Goal: Transaction & Acquisition: Purchase product/service

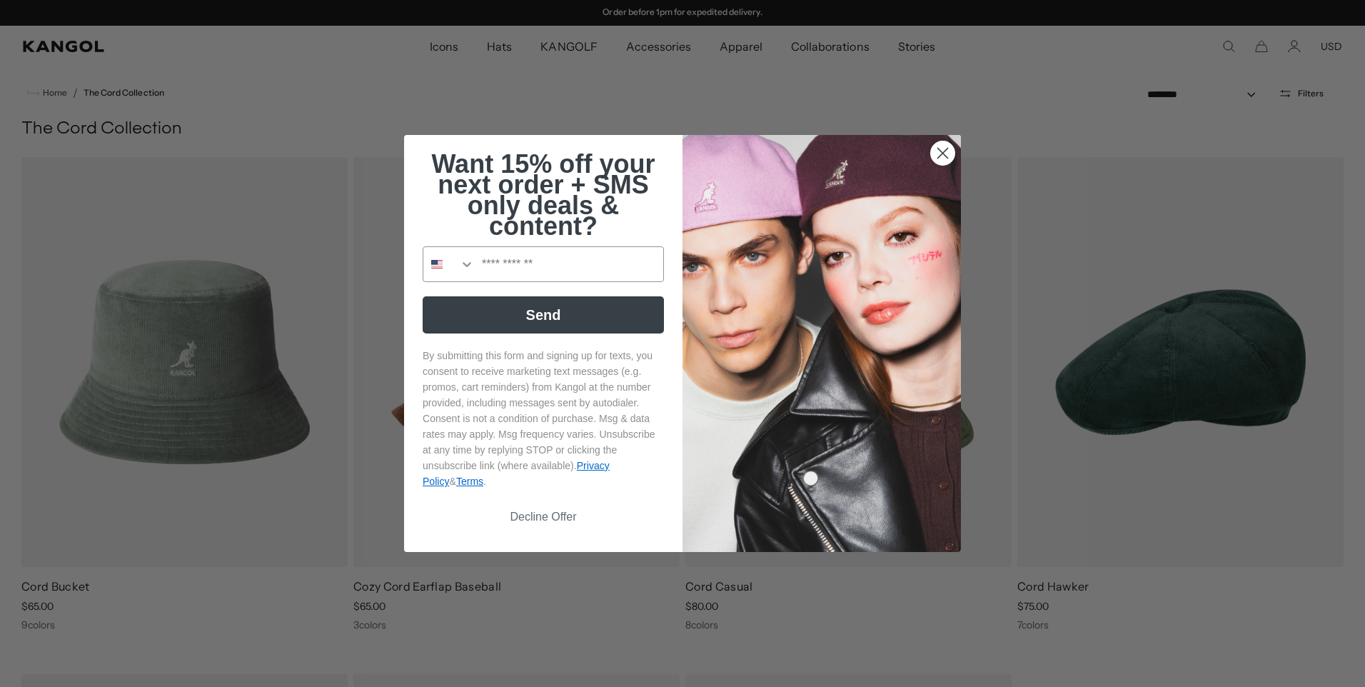
click at [943, 158] on circle "Close dialog" at bounding box center [943, 153] width 24 height 24
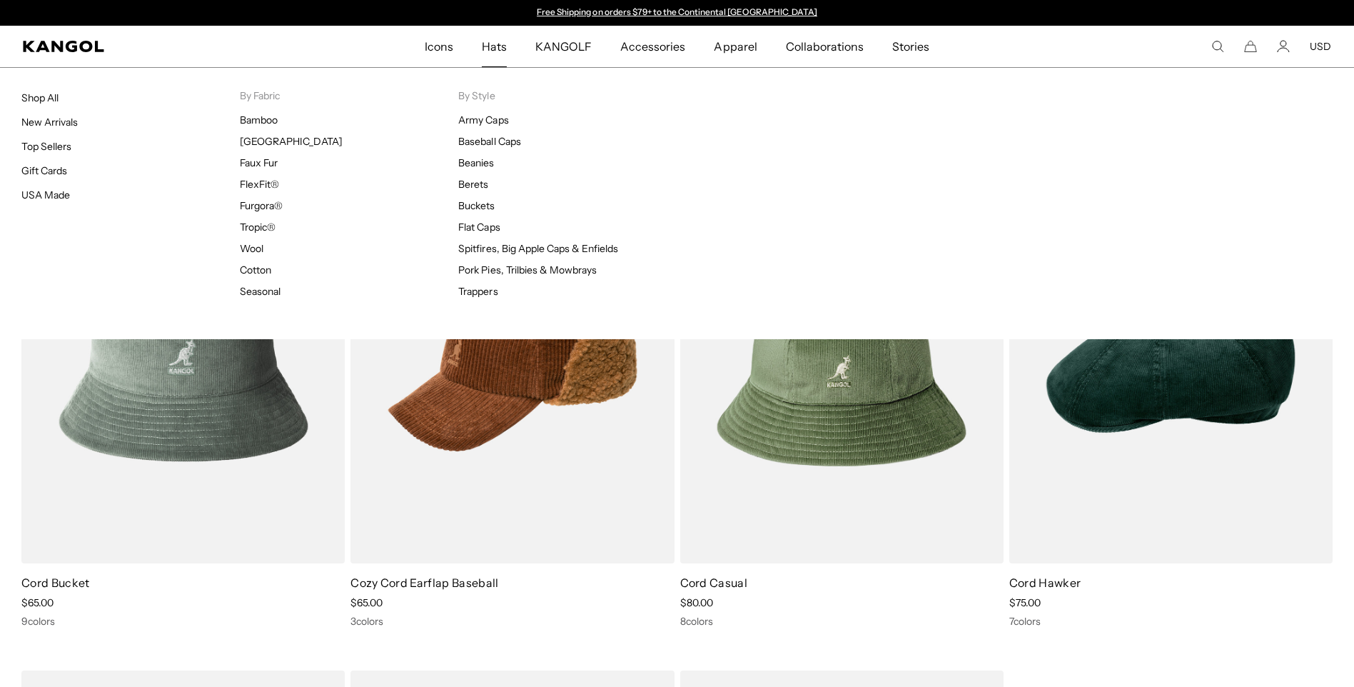
click at [503, 46] on span "Hats" at bounding box center [494, 46] width 25 height 41
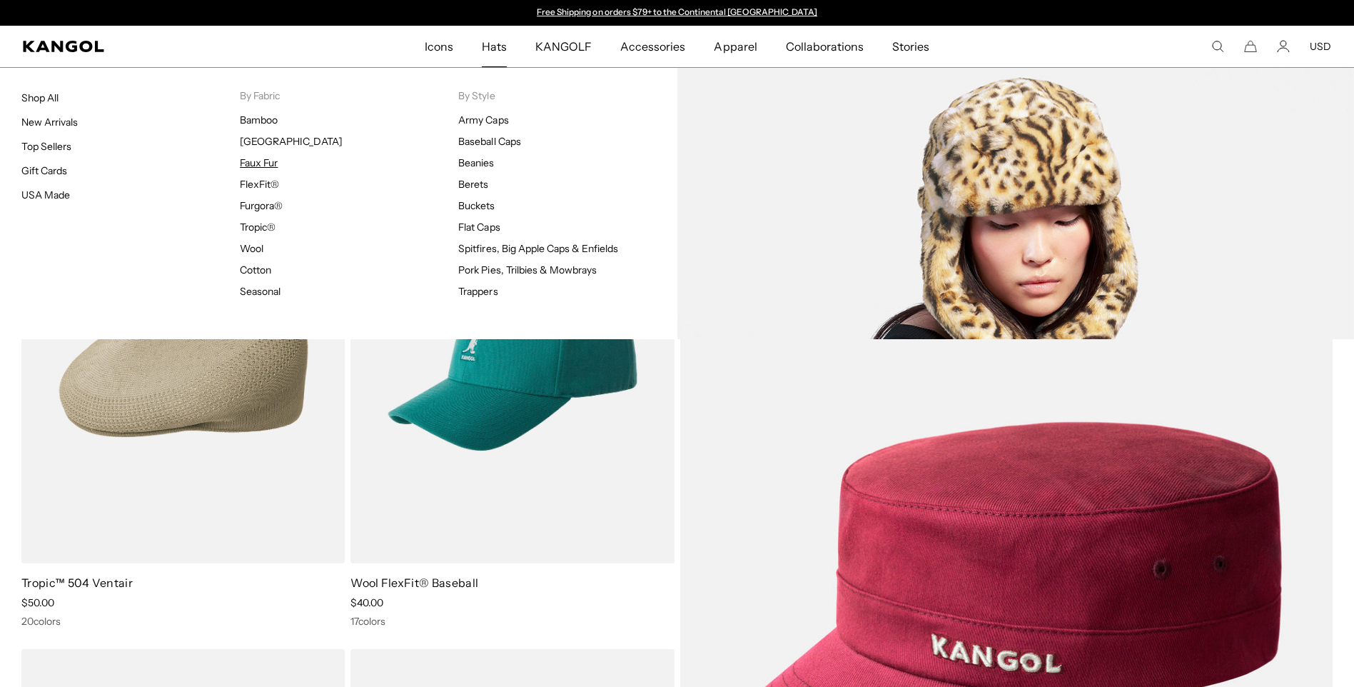
click at [272, 163] on link "Faux Fur" at bounding box center [259, 162] width 38 height 13
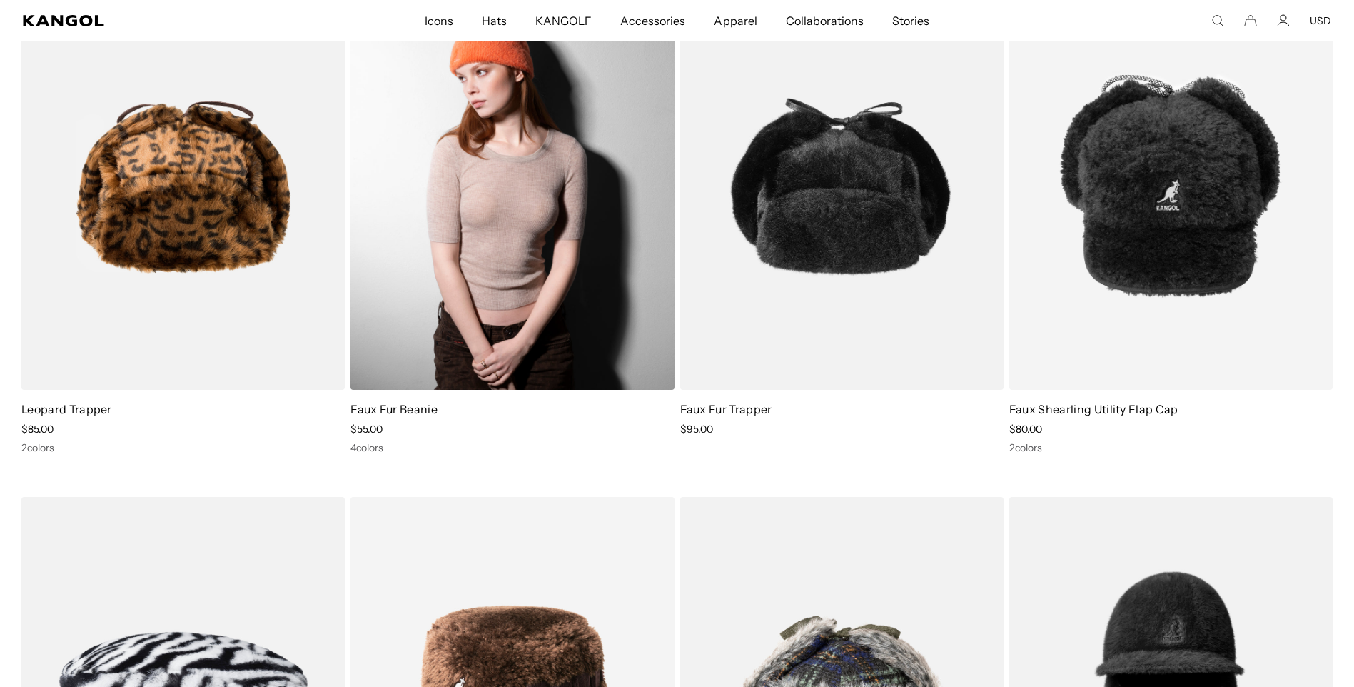
click at [547, 268] on img at bounding box center [512, 187] width 323 height 406
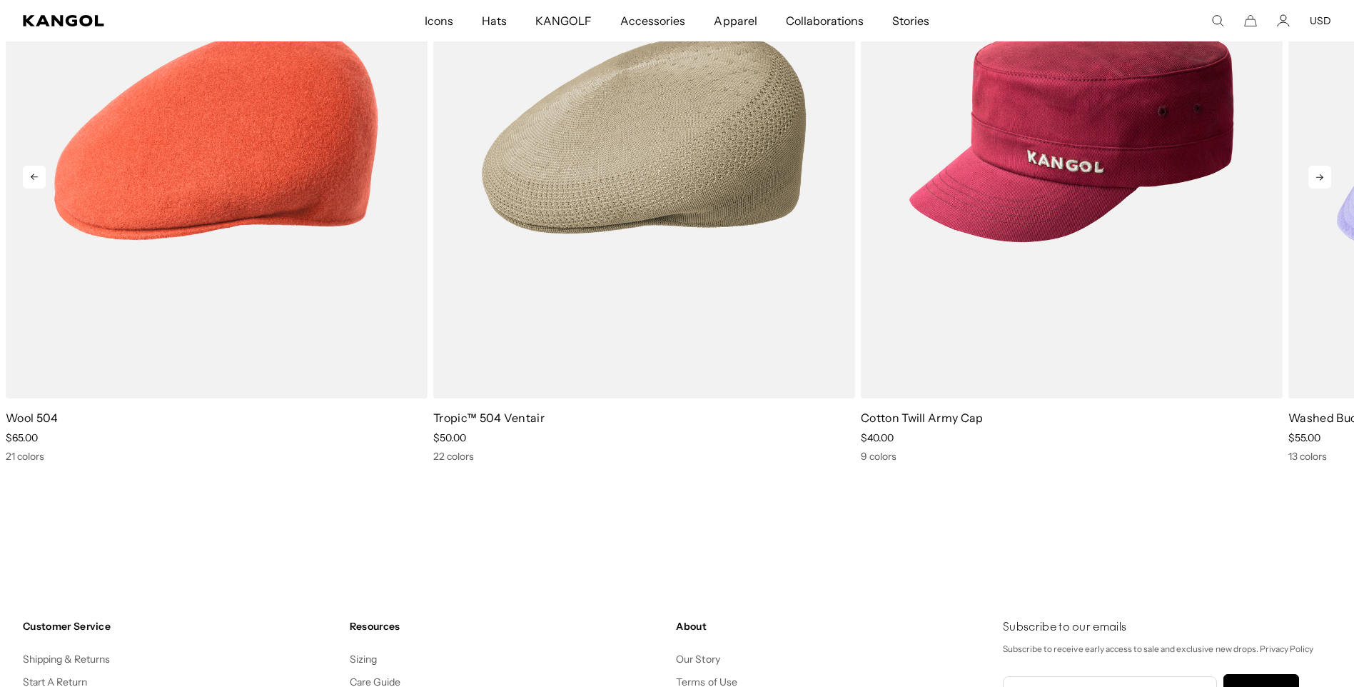
scroll to position [0, 294]
click at [1325, 175] on icon at bounding box center [1320, 177] width 23 height 23
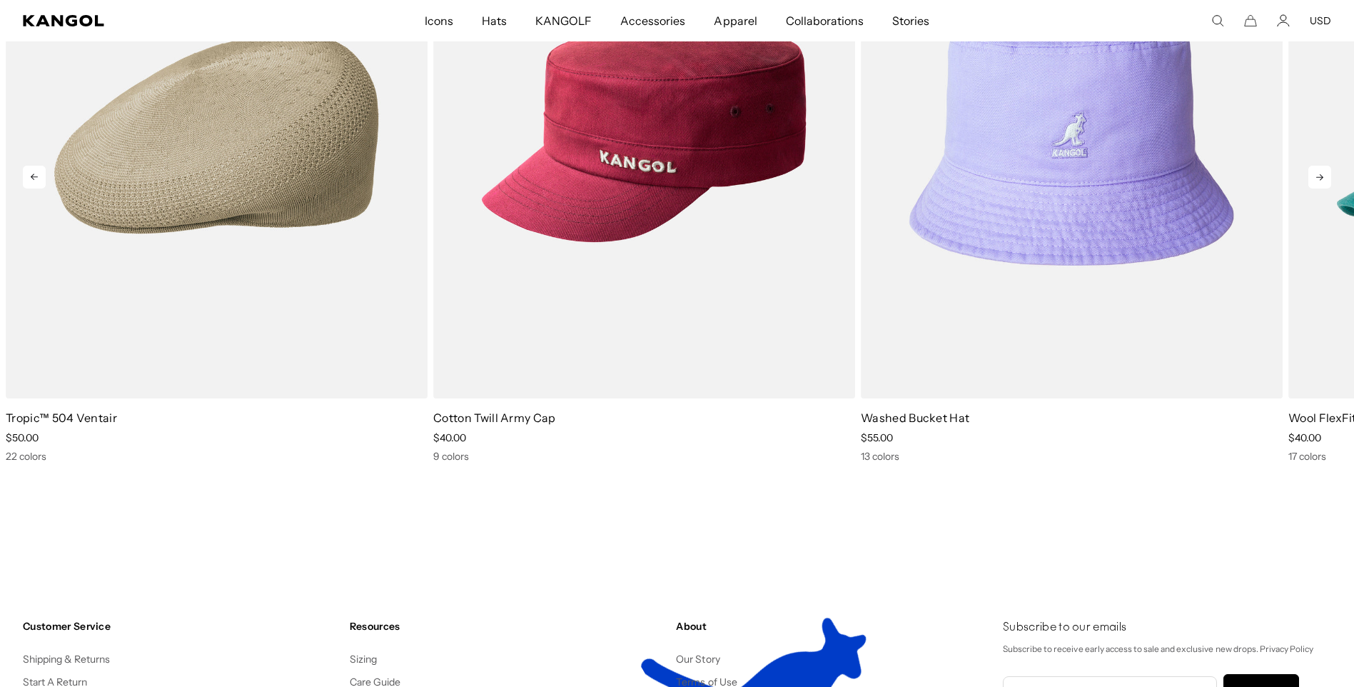
click at [1325, 175] on icon at bounding box center [1320, 177] width 23 height 23
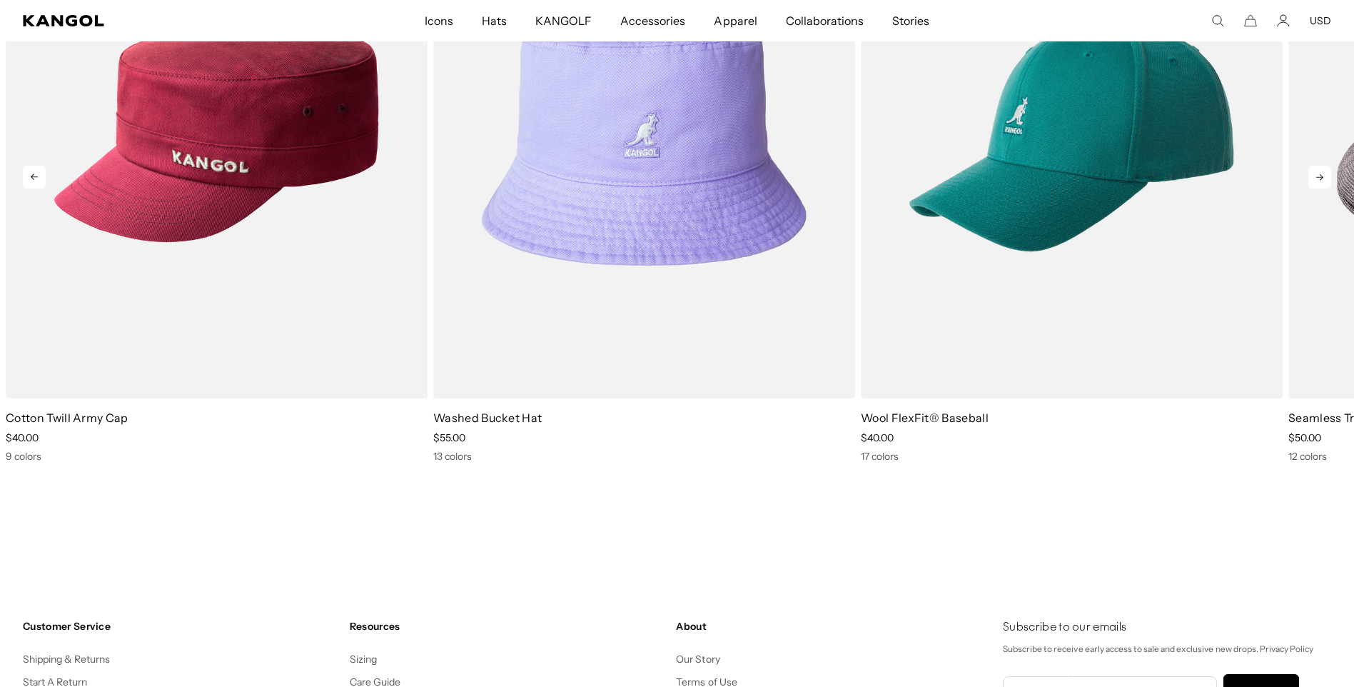
click at [1325, 175] on icon at bounding box center [1320, 177] width 23 height 23
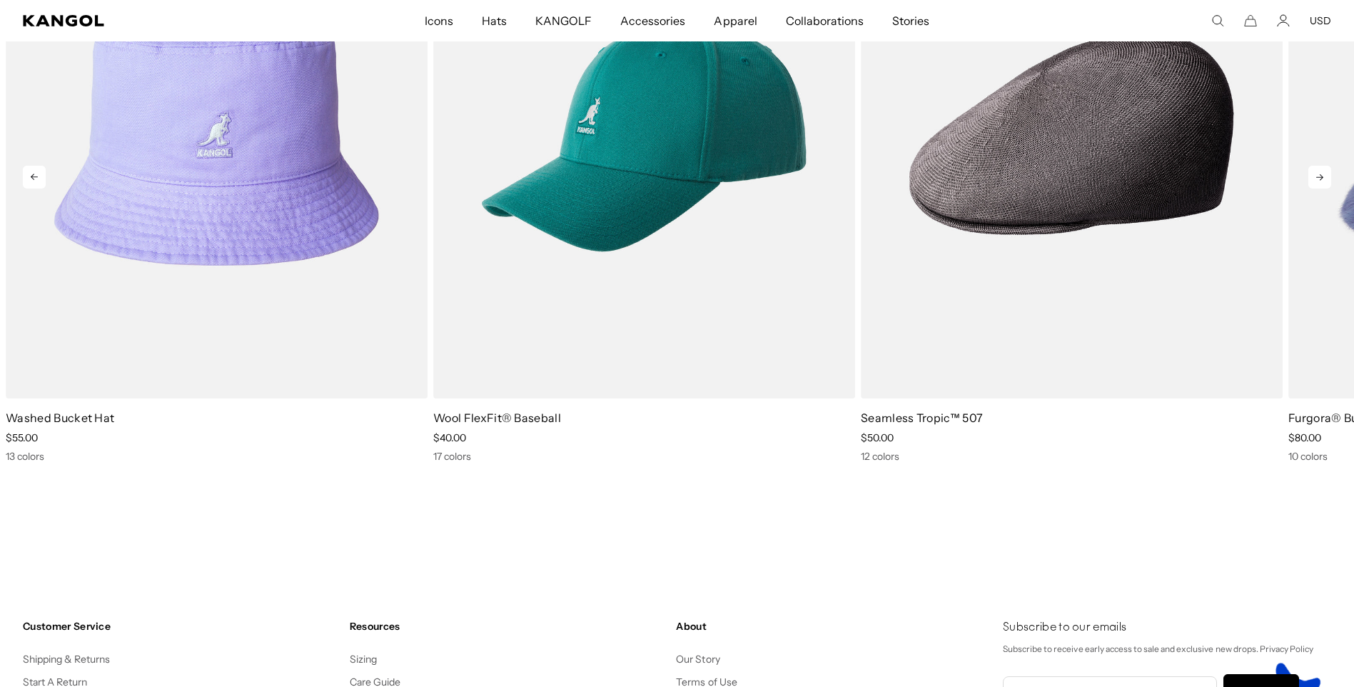
click at [1325, 175] on icon at bounding box center [1320, 177] width 23 height 23
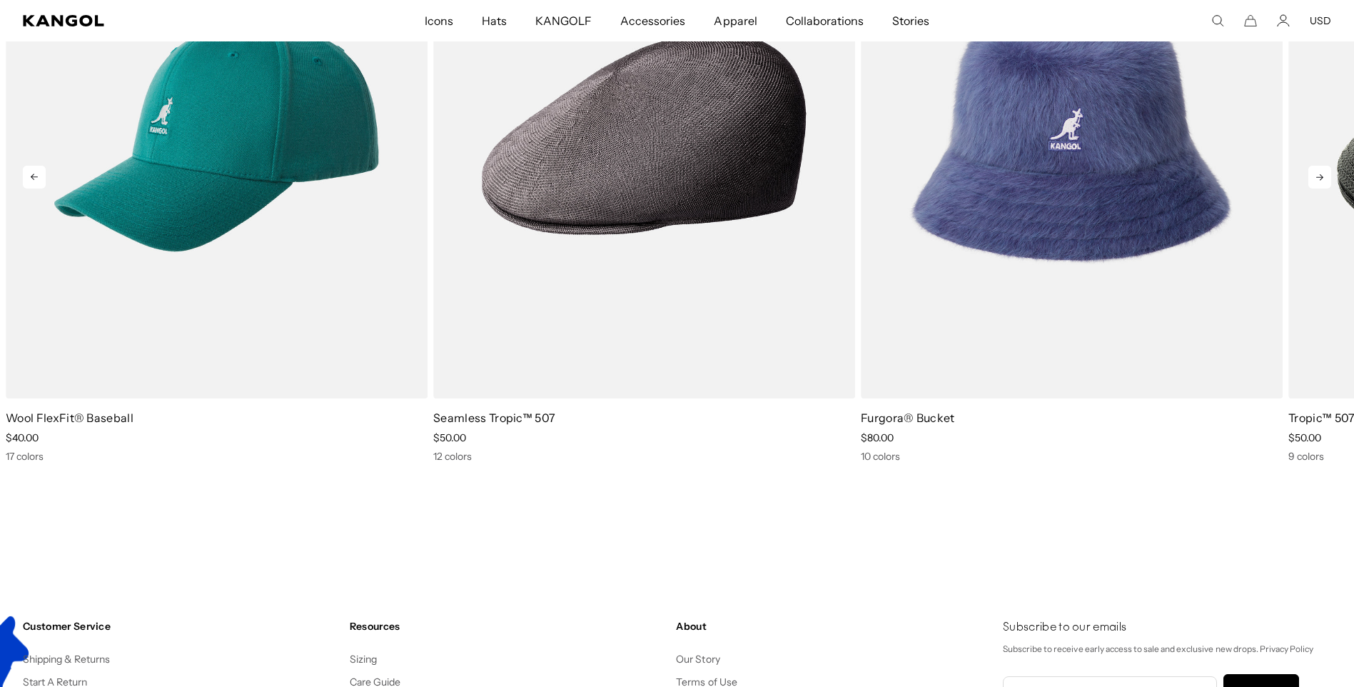
click at [1325, 175] on icon at bounding box center [1320, 177] width 23 height 23
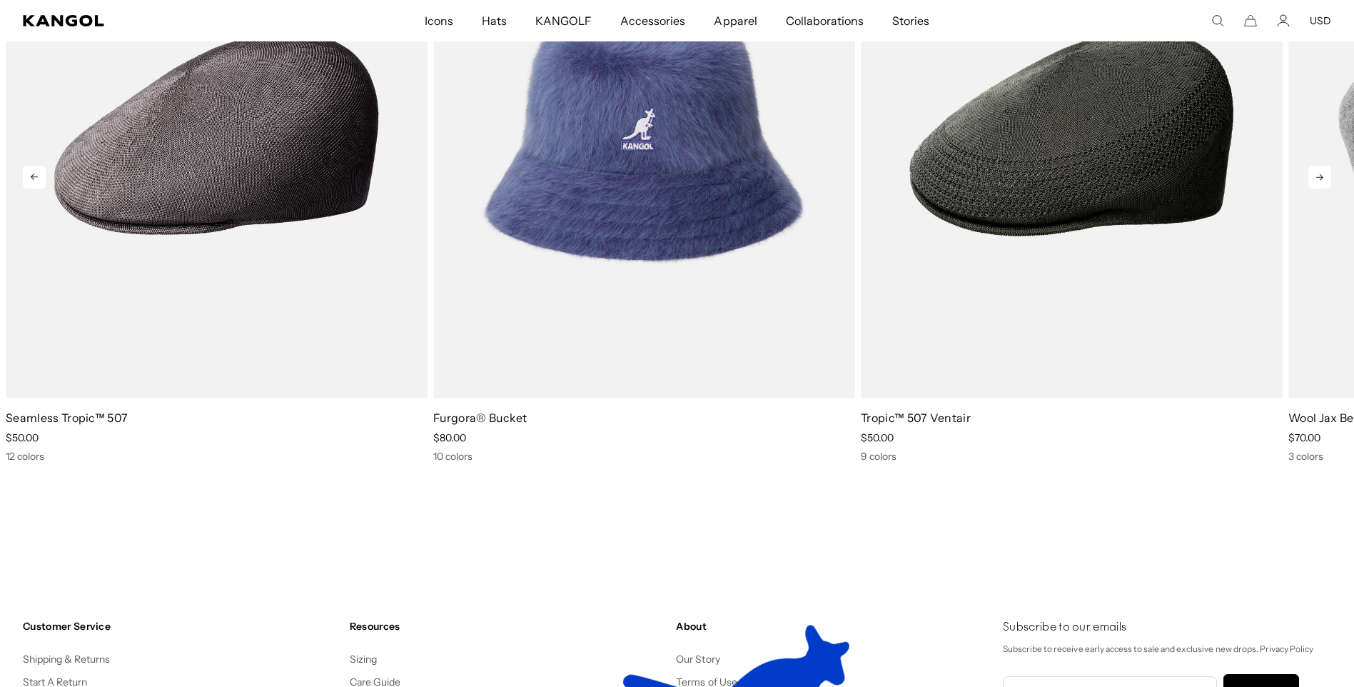
scroll to position [0, 294]
click at [1325, 175] on icon at bounding box center [1320, 177] width 23 height 23
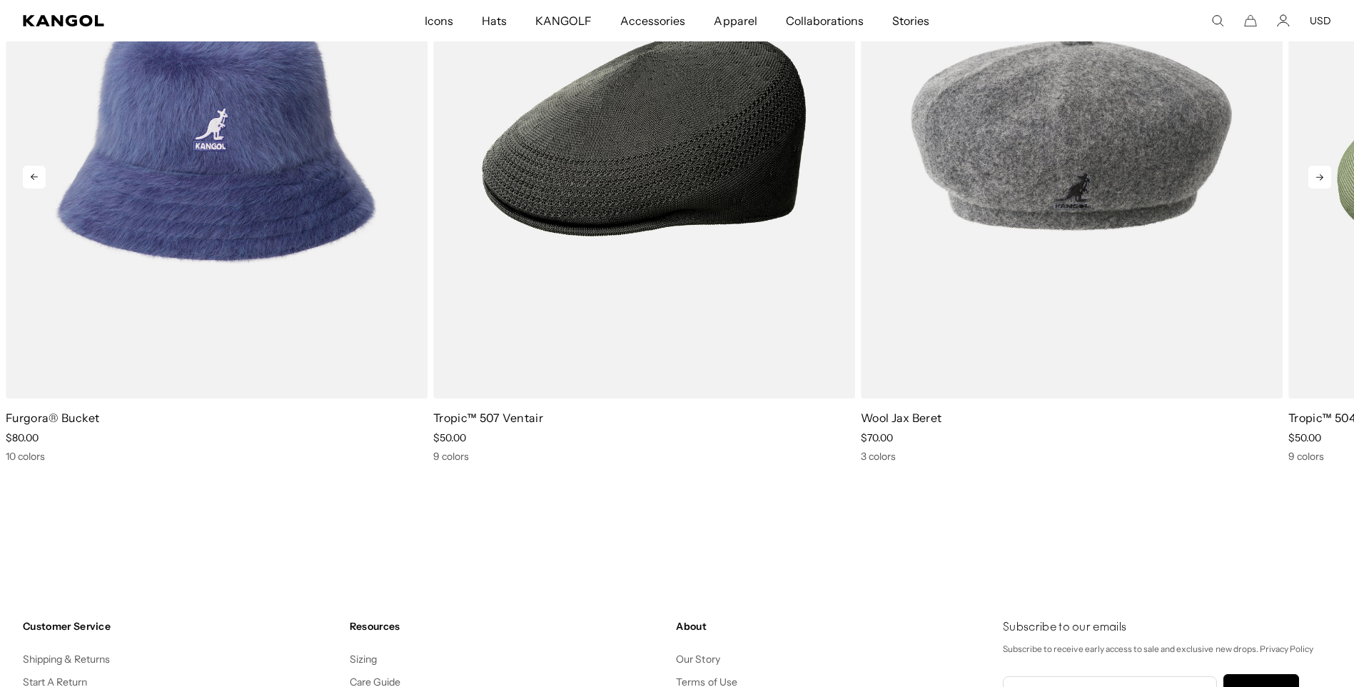
scroll to position [0, 0]
click at [1325, 175] on icon at bounding box center [1320, 177] width 23 height 23
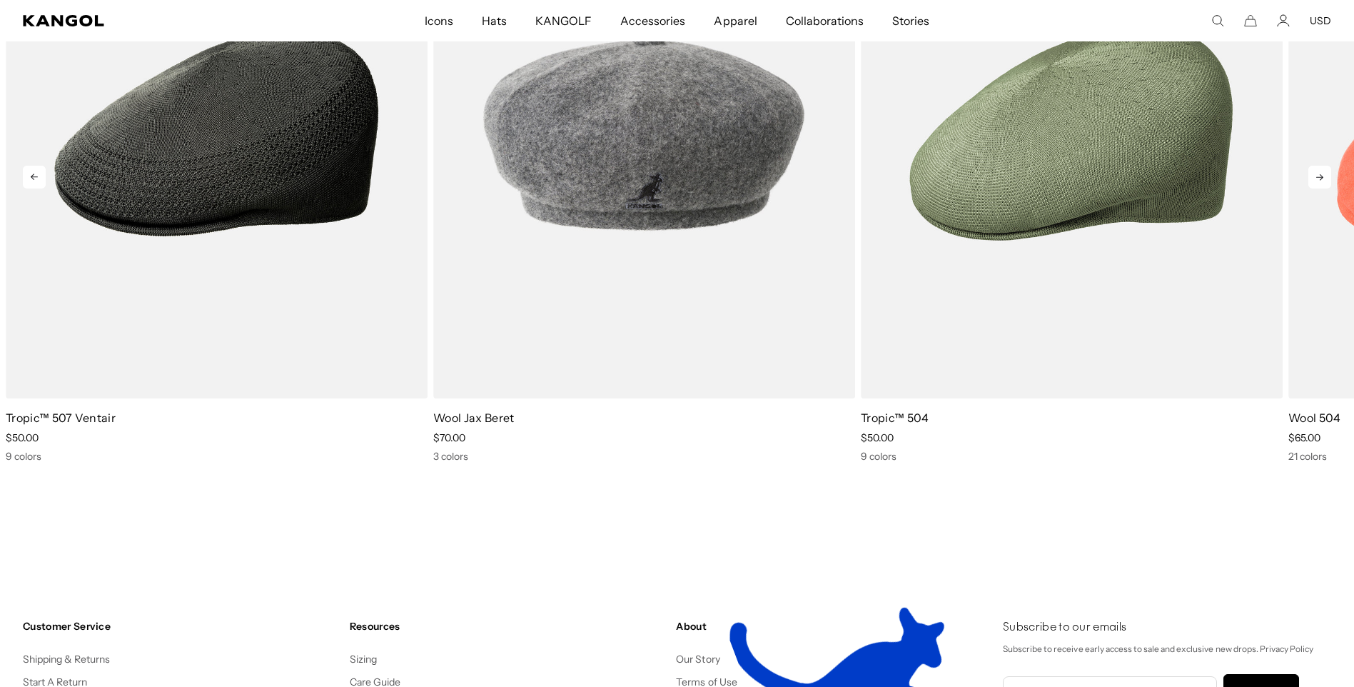
click at [1325, 175] on icon at bounding box center [1320, 177] width 23 height 23
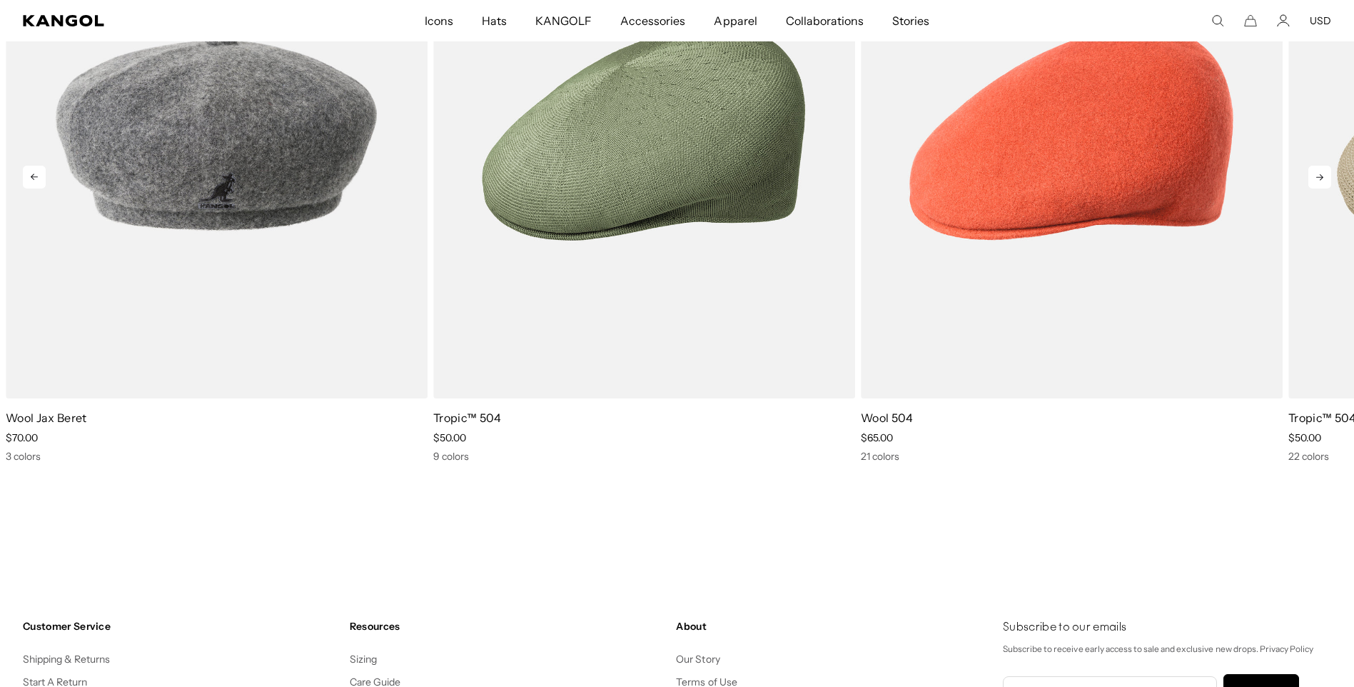
scroll to position [0, 294]
click at [1325, 175] on icon at bounding box center [1320, 177] width 23 height 23
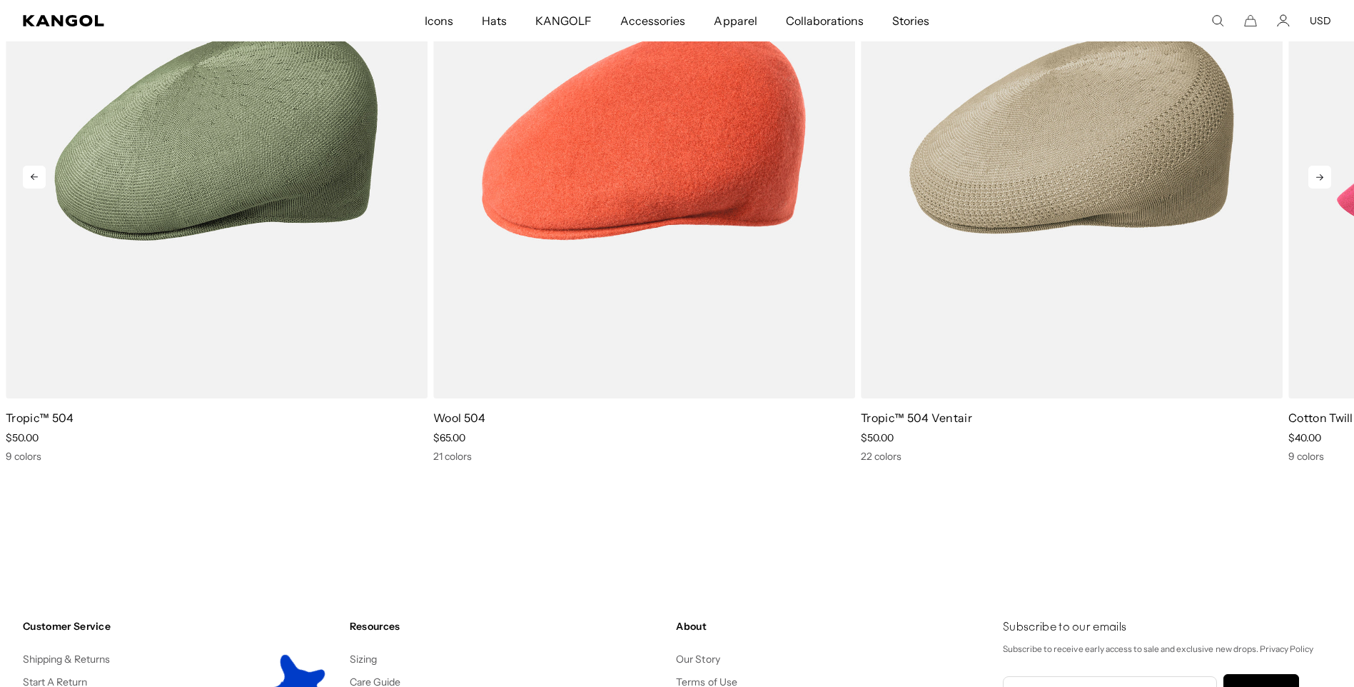
click at [1325, 175] on icon at bounding box center [1320, 177] width 23 height 23
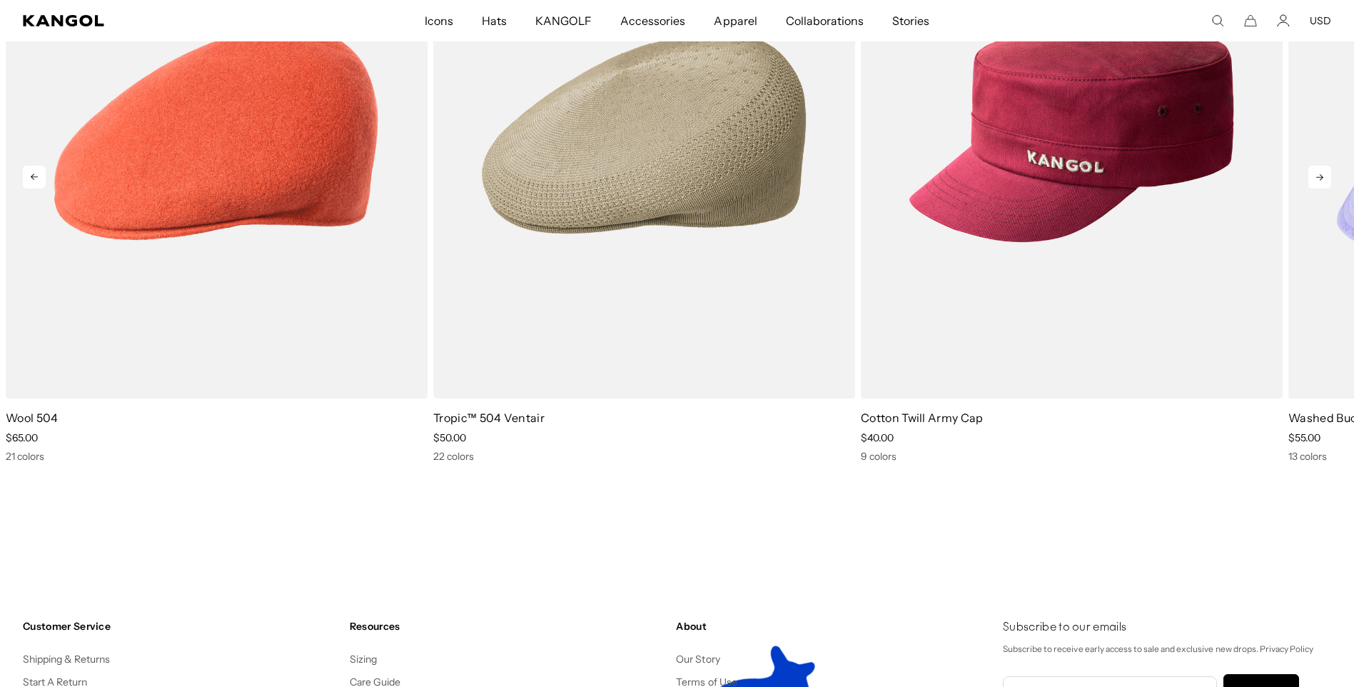
scroll to position [0, 0]
click at [1325, 175] on icon at bounding box center [1320, 177] width 23 height 23
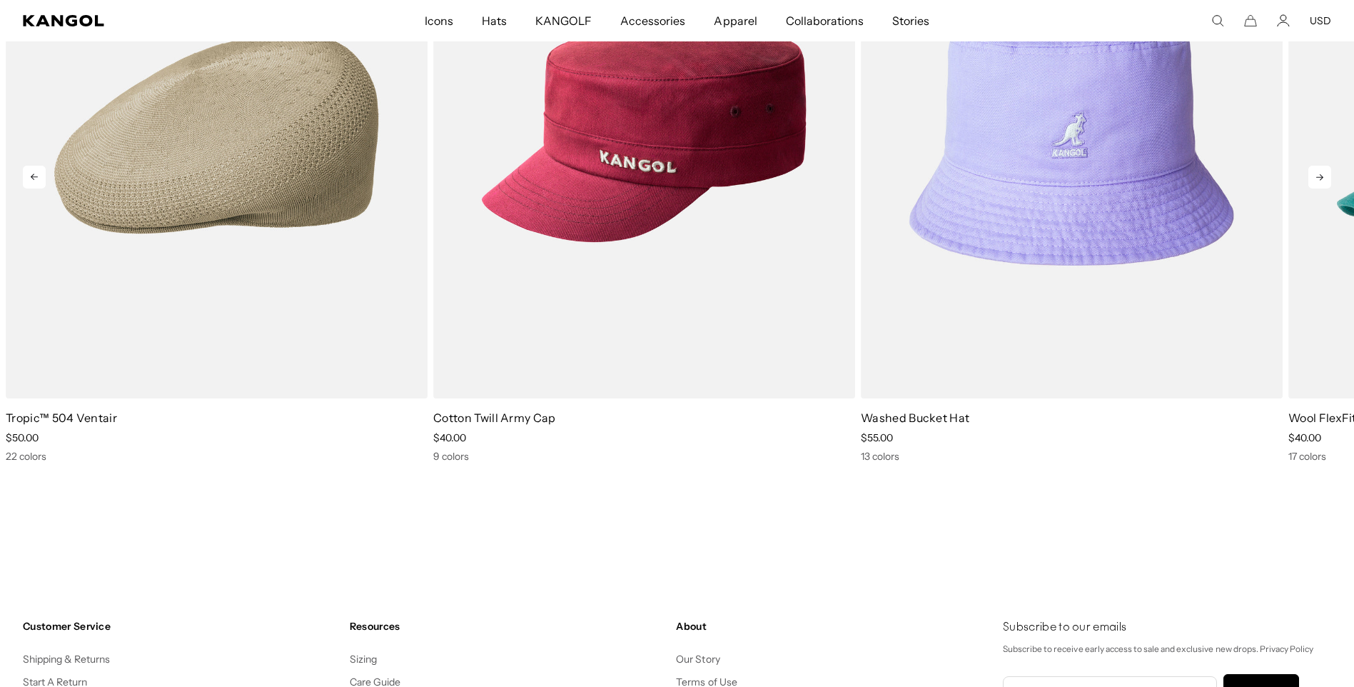
click at [1325, 175] on icon at bounding box center [1320, 177] width 23 height 23
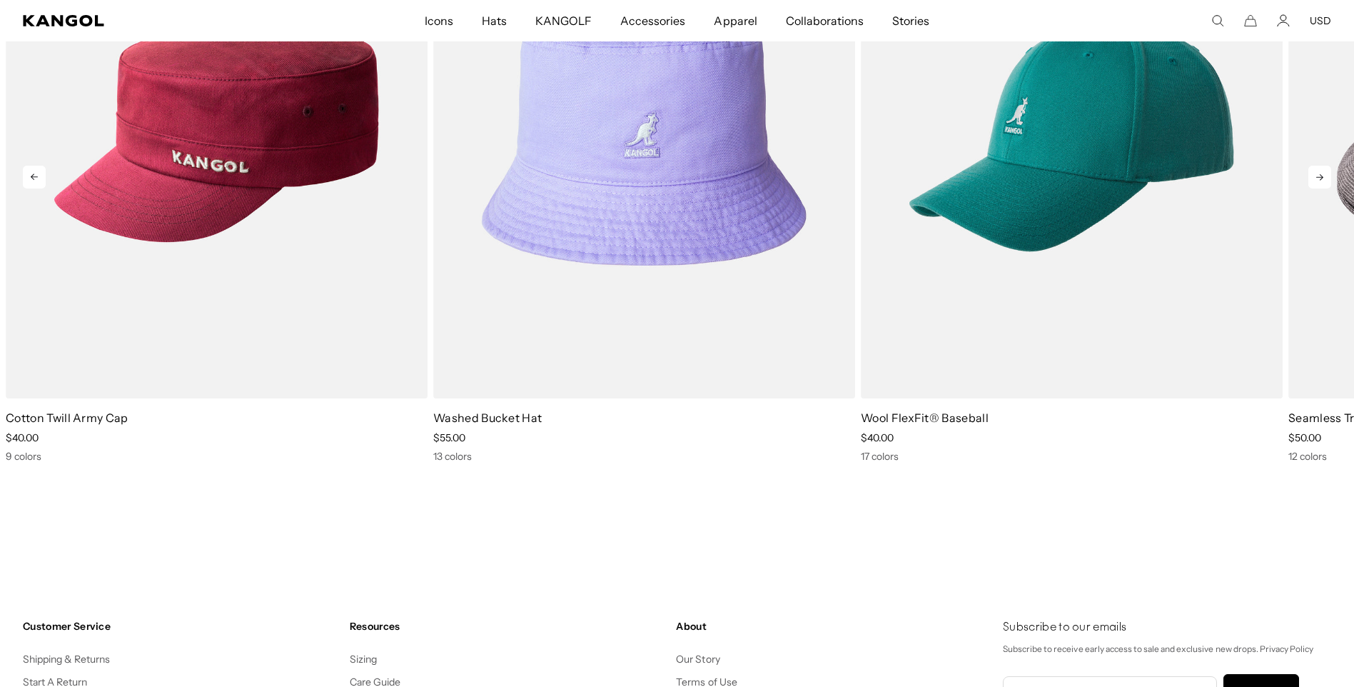
click at [1325, 175] on icon at bounding box center [1320, 177] width 23 height 23
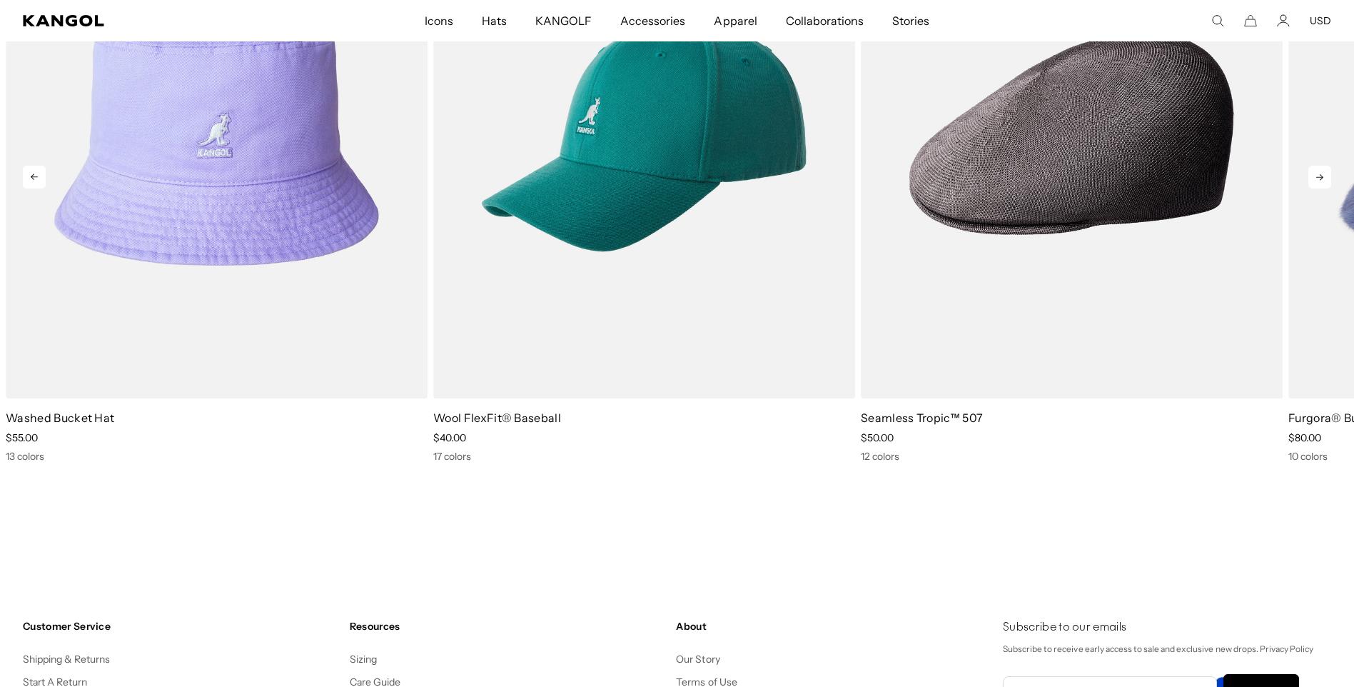
click at [1325, 175] on icon at bounding box center [1320, 177] width 23 height 23
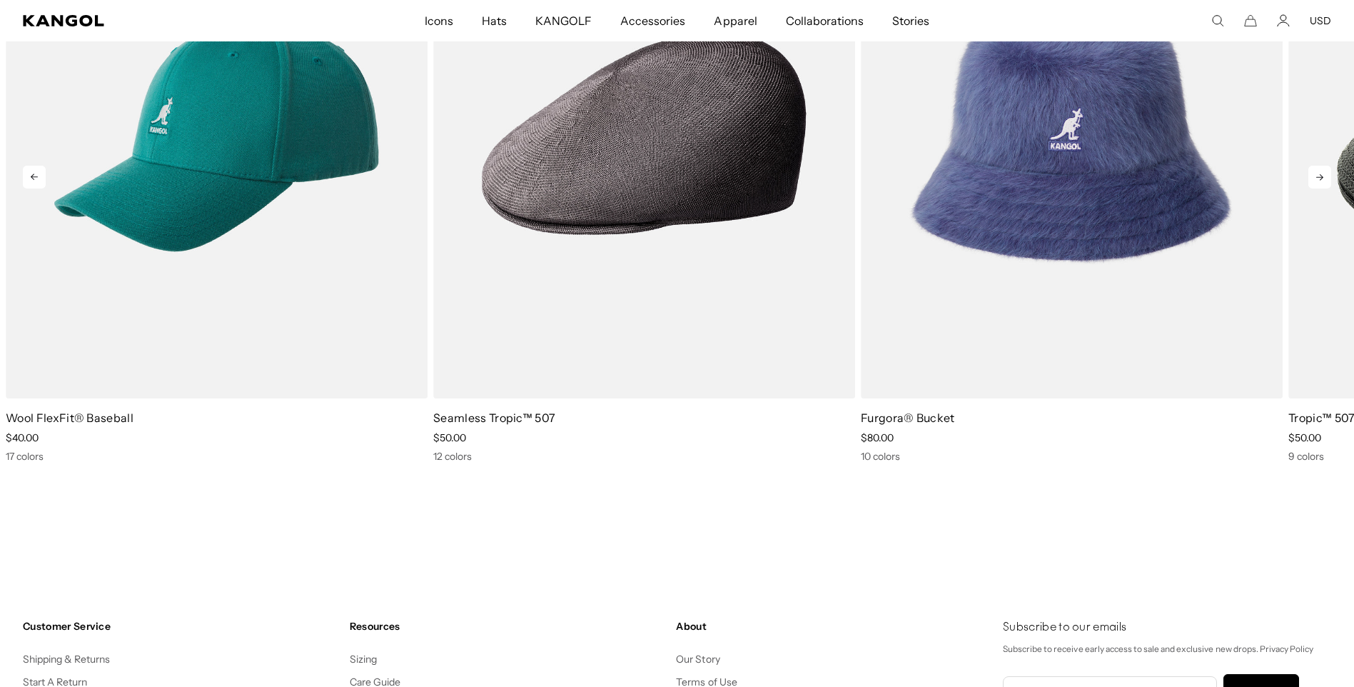
scroll to position [0, 294]
click at [1325, 175] on icon at bounding box center [1320, 177] width 23 height 23
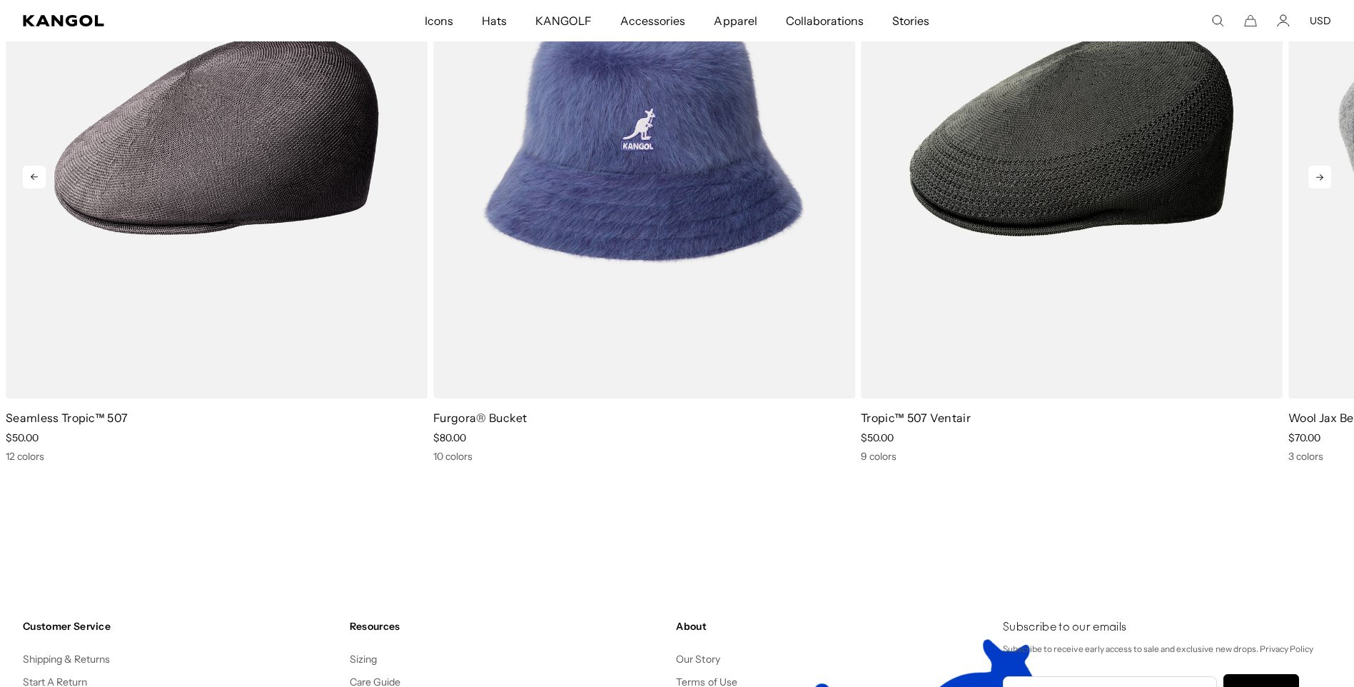
click at [1325, 175] on icon at bounding box center [1320, 177] width 23 height 23
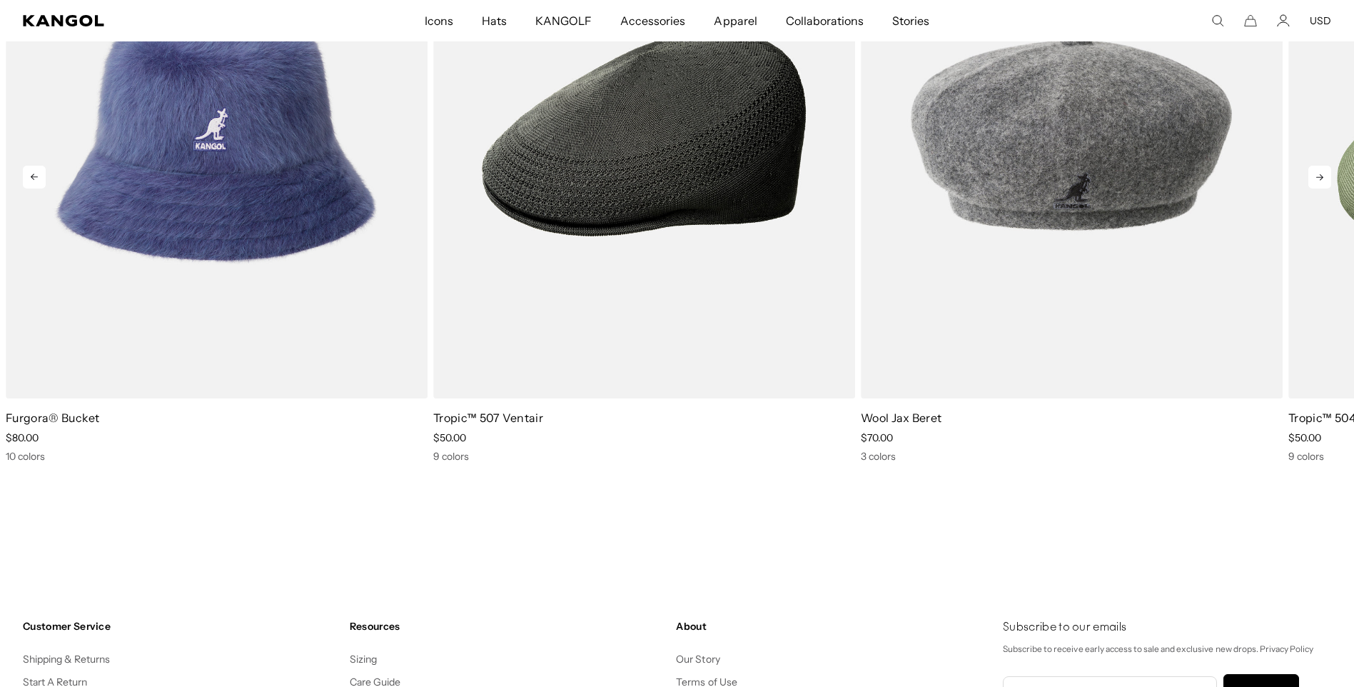
scroll to position [0, 0]
click at [1325, 175] on icon at bounding box center [1320, 177] width 23 height 23
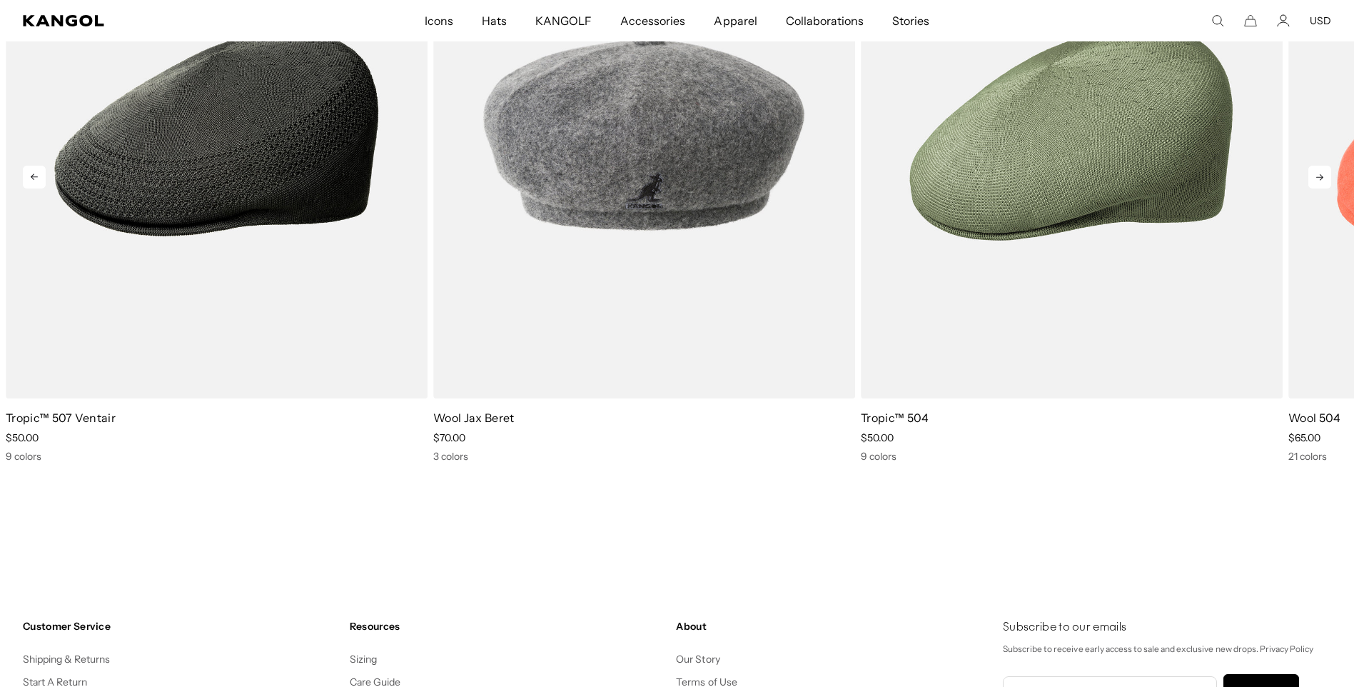
click at [1325, 175] on icon at bounding box center [1320, 177] width 23 height 23
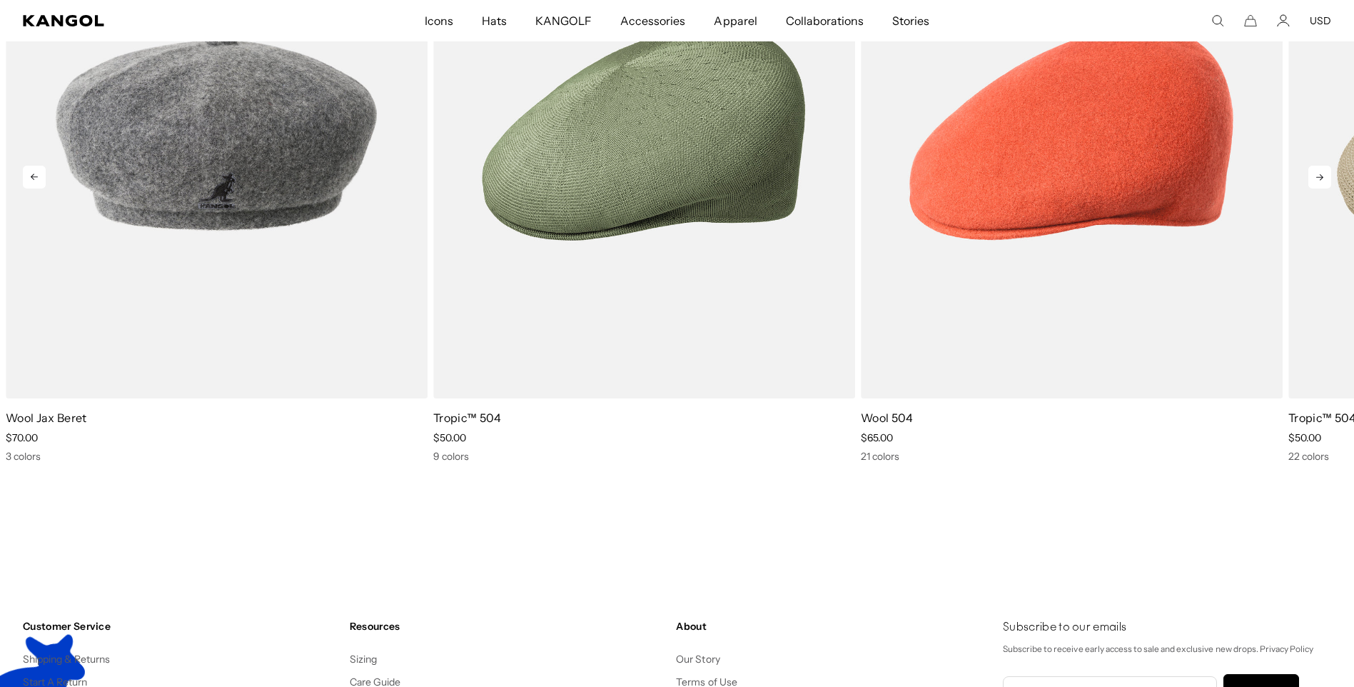
click at [1325, 175] on icon at bounding box center [1320, 177] width 23 height 23
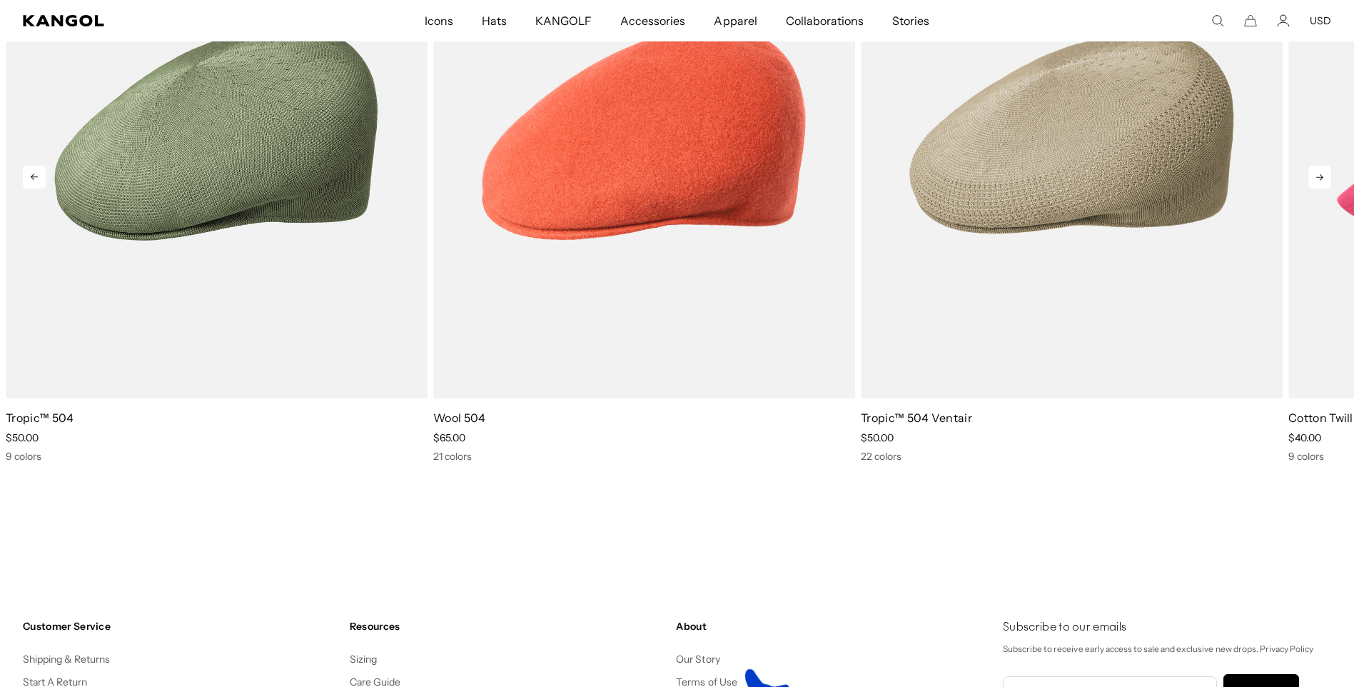
scroll to position [0, 294]
click at [1325, 175] on icon at bounding box center [1320, 177] width 23 height 23
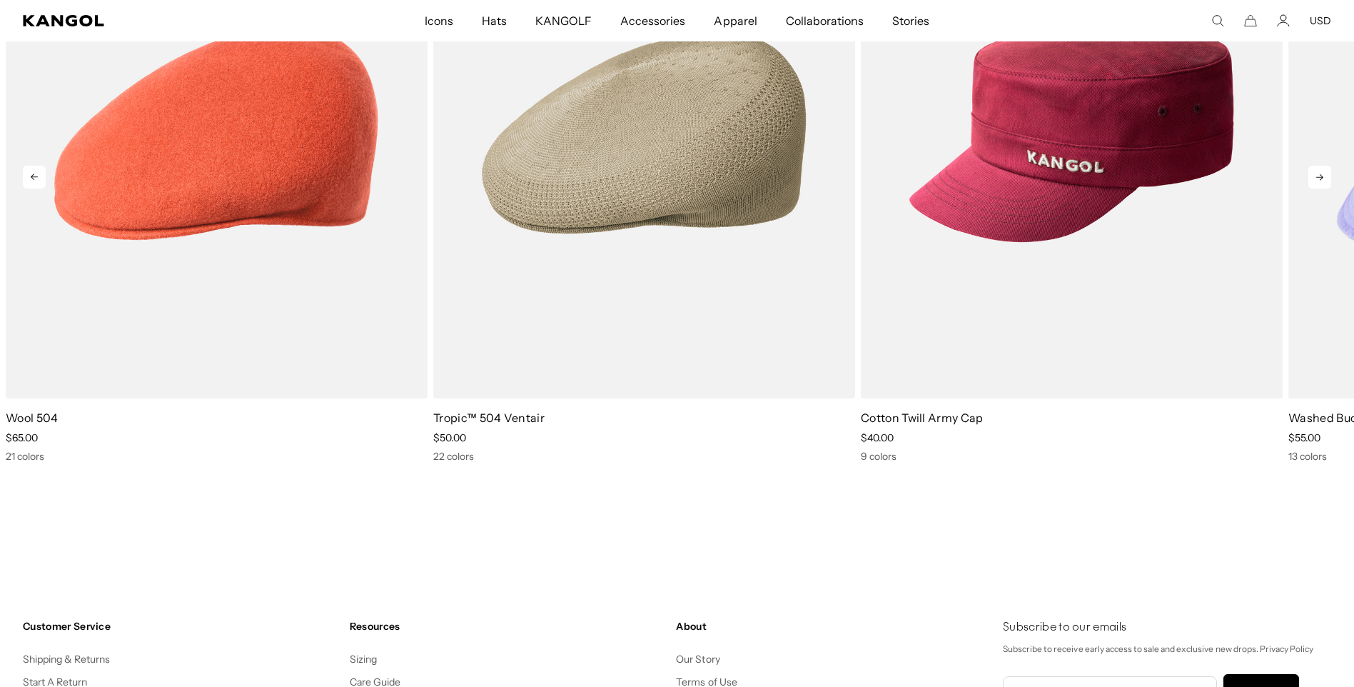
click at [1325, 175] on icon at bounding box center [1320, 177] width 23 height 23
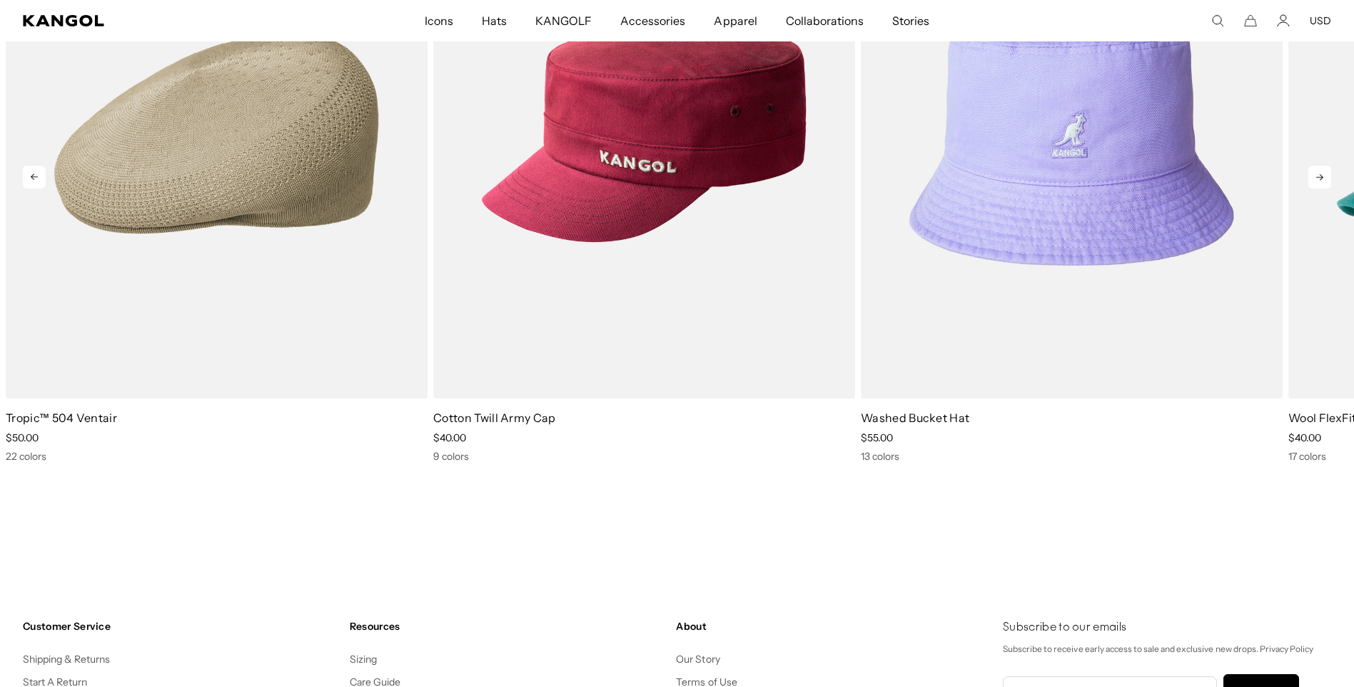
click at [1325, 175] on icon at bounding box center [1320, 177] width 23 height 23
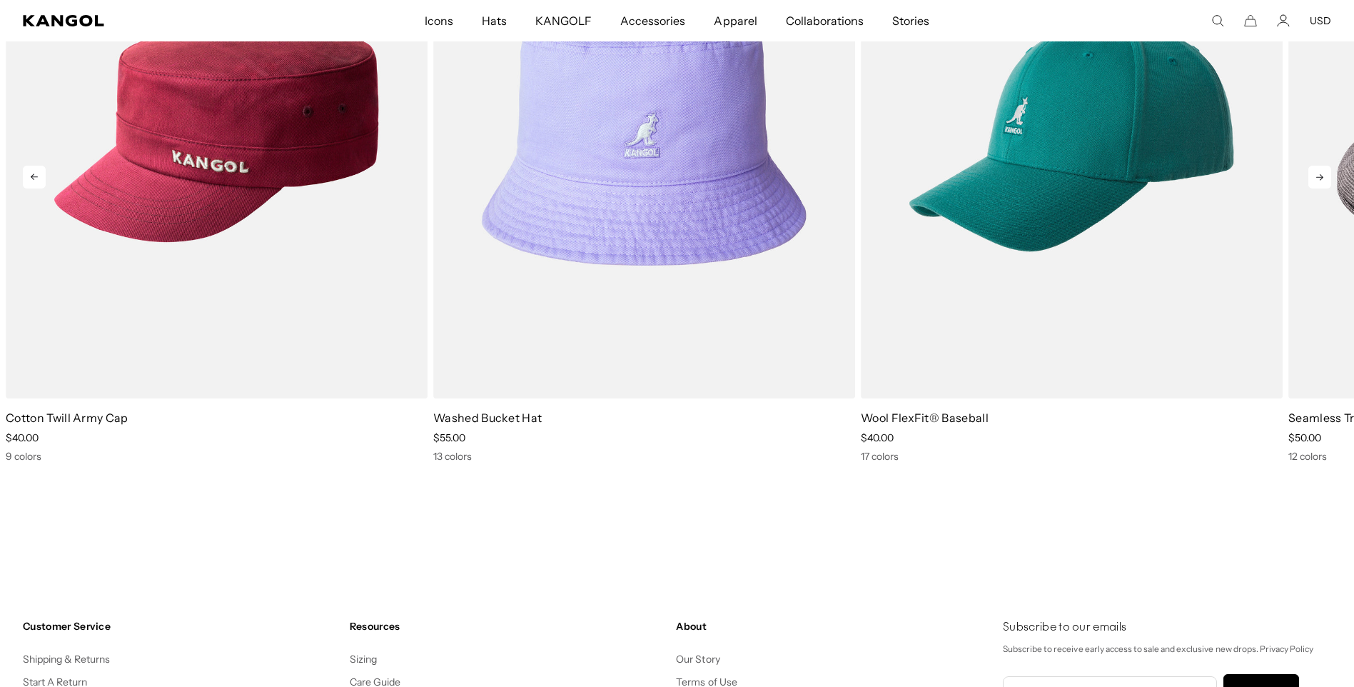
scroll to position [0, 0]
click at [1325, 175] on icon at bounding box center [1320, 177] width 23 height 23
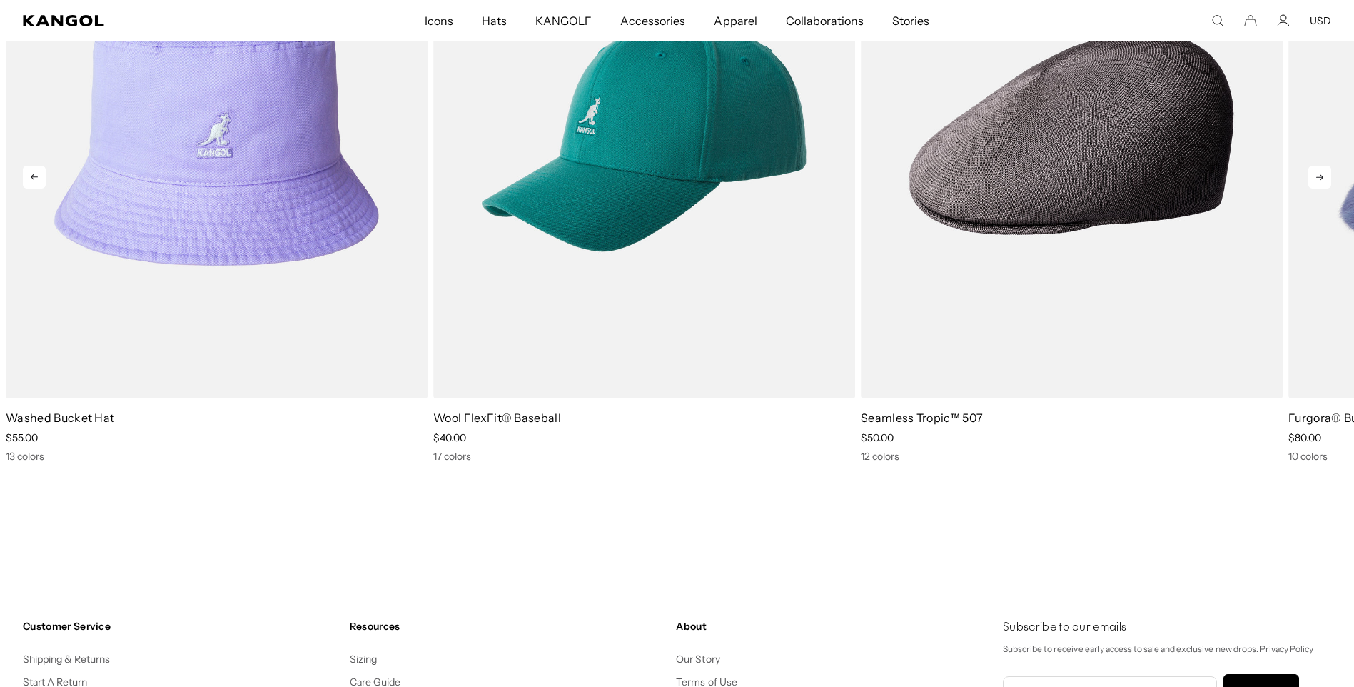
click at [1325, 175] on icon at bounding box center [1320, 177] width 23 height 23
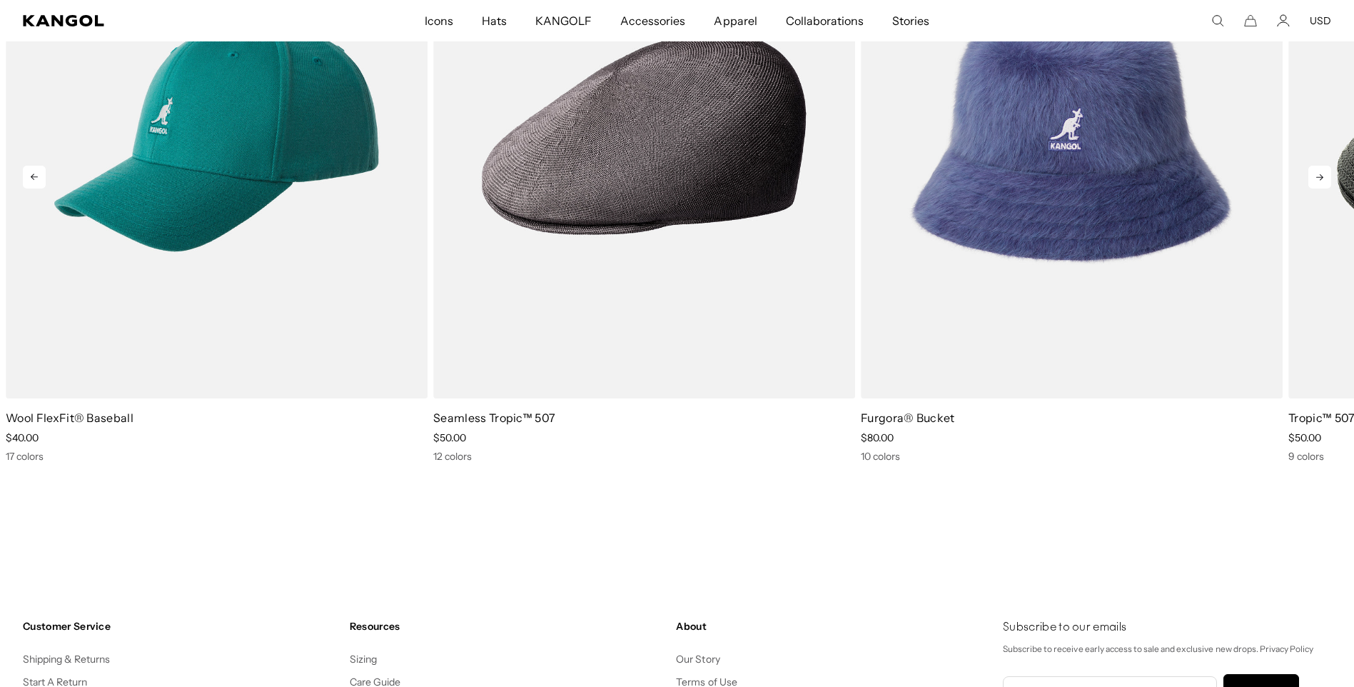
click at [1325, 175] on icon at bounding box center [1320, 177] width 23 height 23
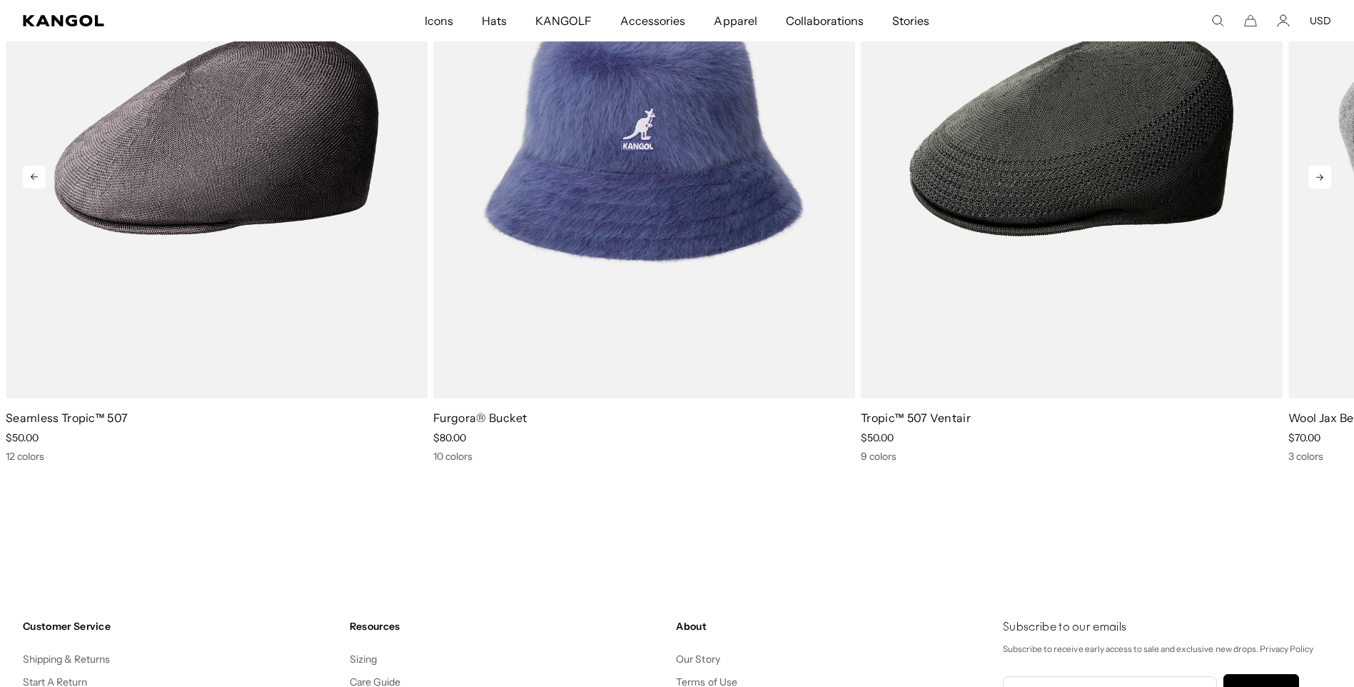
click at [1325, 175] on icon at bounding box center [1320, 177] width 23 height 23
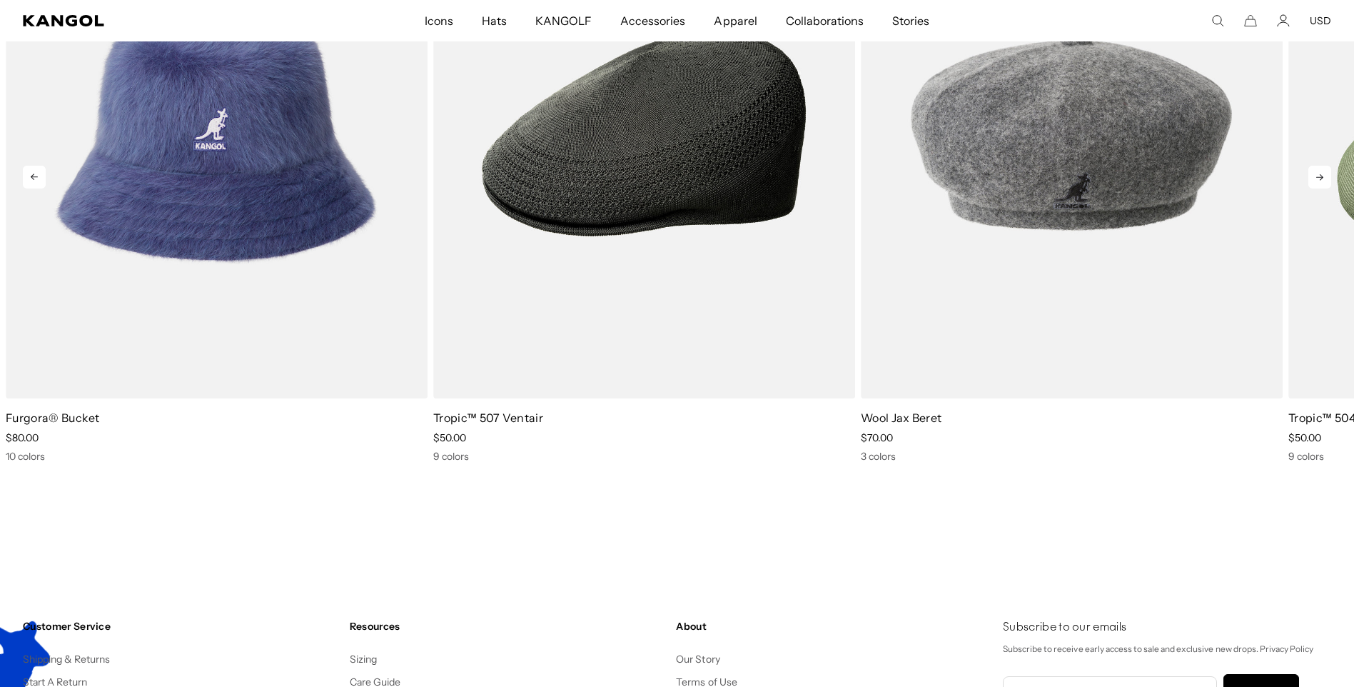
click at [1325, 175] on icon at bounding box center [1320, 177] width 23 height 23
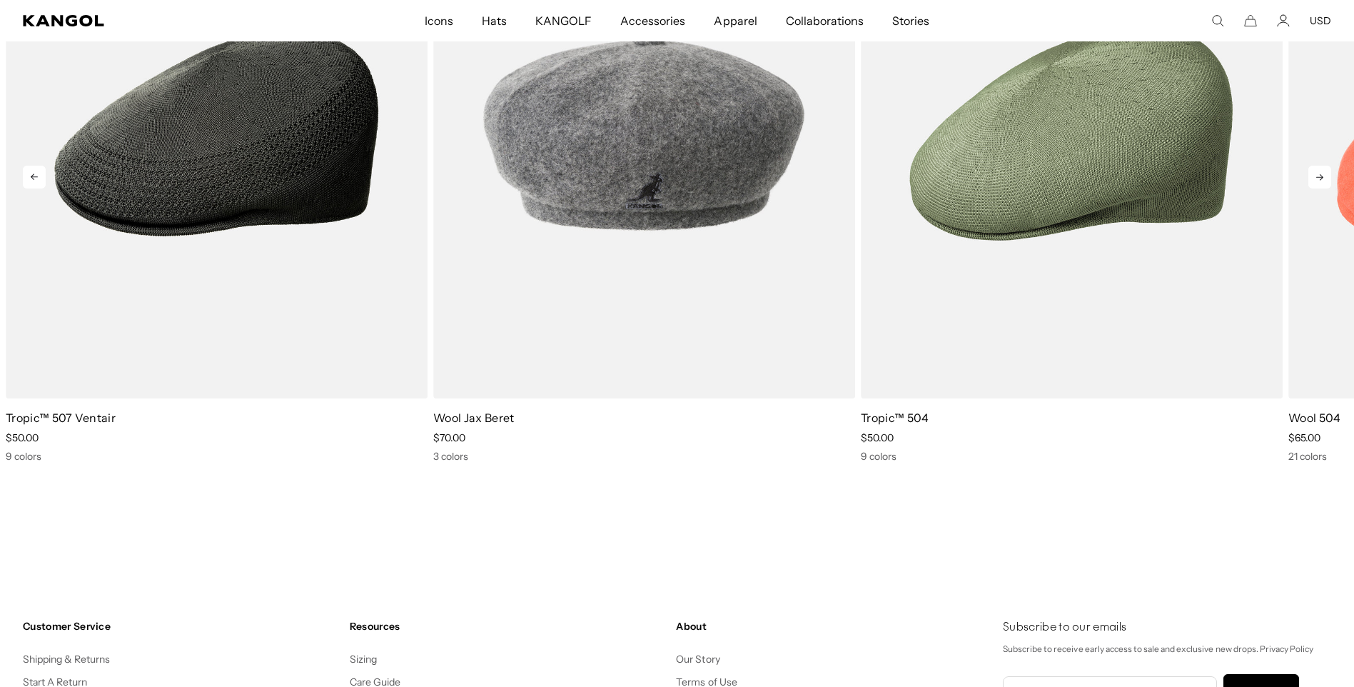
scroll to position [0, 0]
click at [1325, 175] on icon at bounding box center [1320, 177] width 23 height 23
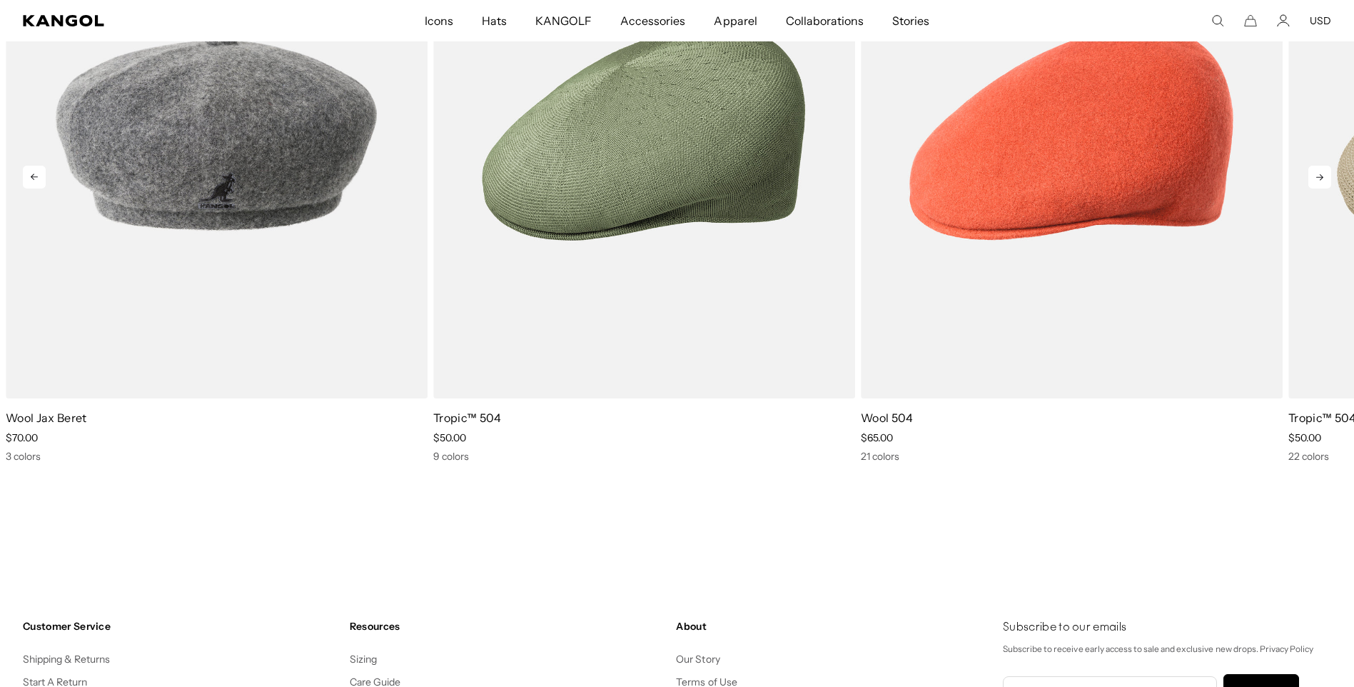
click at [1325, 175] on icon at bounding box center [1320, 177] width 23 height 23
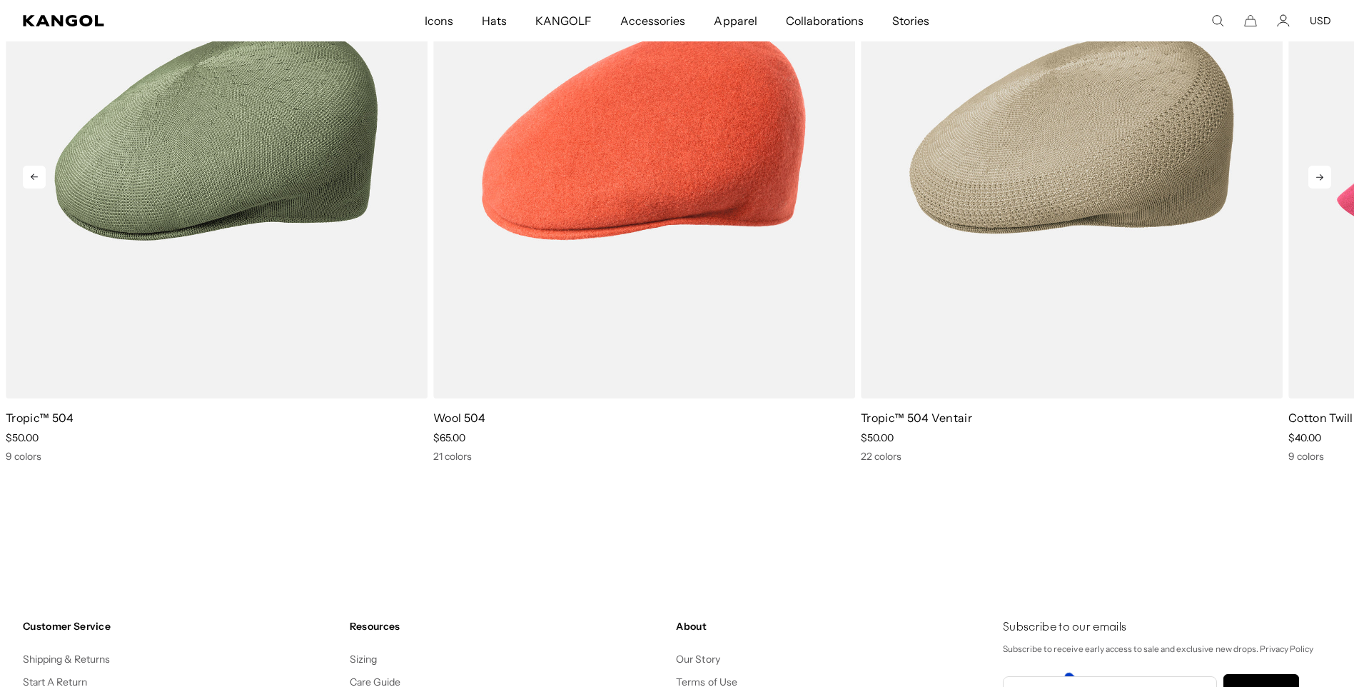
click at [1325, 175] on icon at bounding box center [1320, 177] width 23 height 23
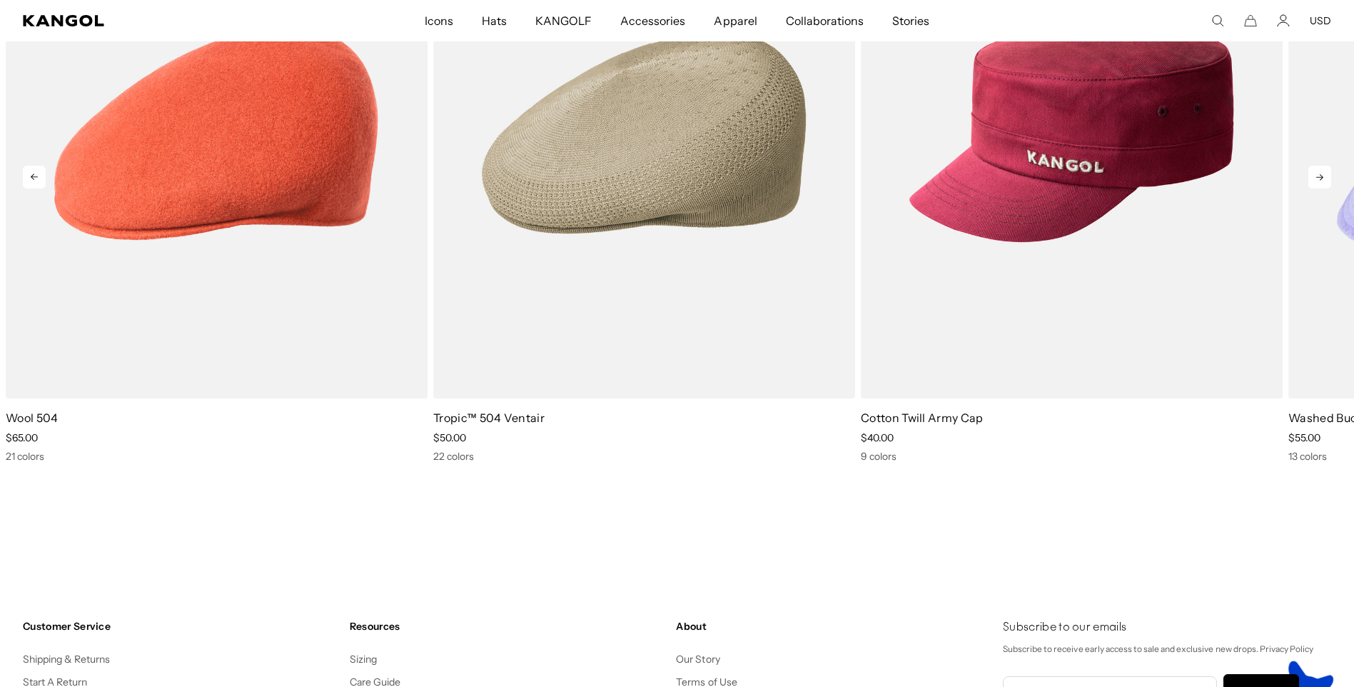
click at [1325, 175] on icon at bounding box center [1320, 177] width 23 height 23
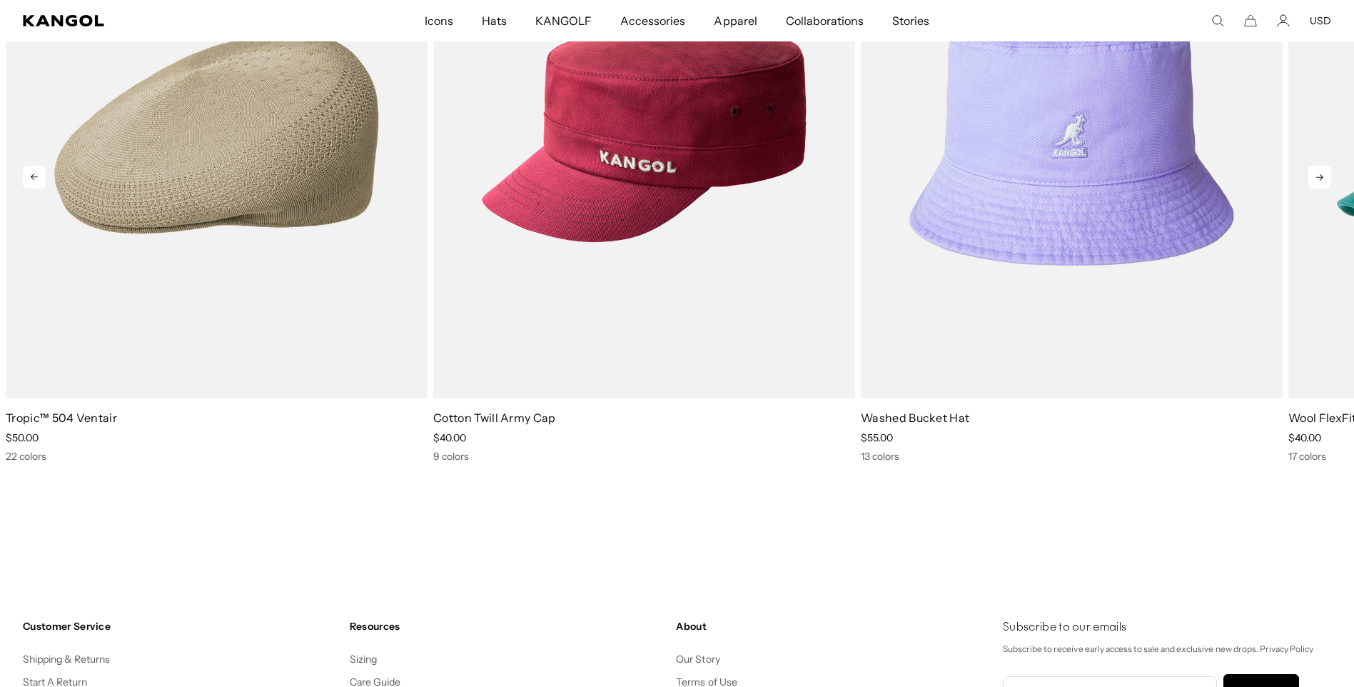
scroll to position [0, 294]
click at [1325, 175] on icon at bounding box center [1320, 177] width 23 height 23
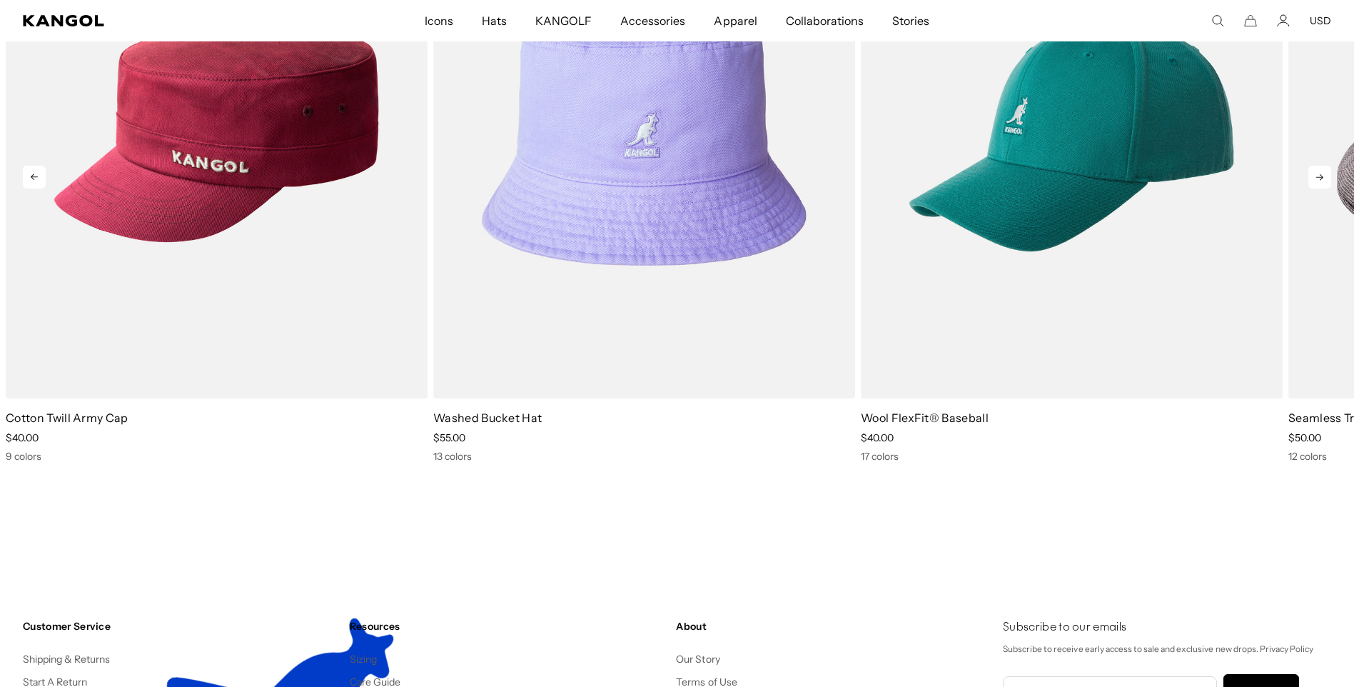
click at [1325, 175] on icon at bounding box center [1320, 177] width 23 height 23
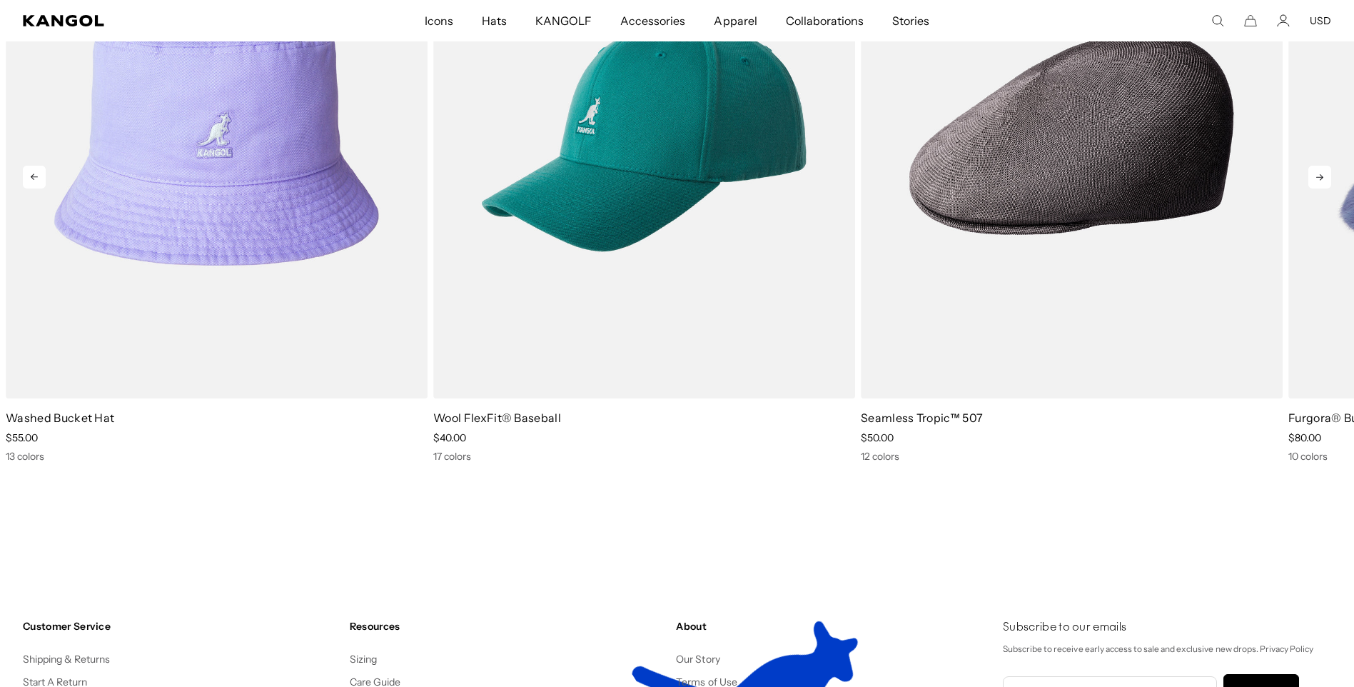
click at [1325, 175] on icon at bounding box center [1320, 177] width 23 height 23
